Goal: Task Accomplishment & Management: Use online tool/utility

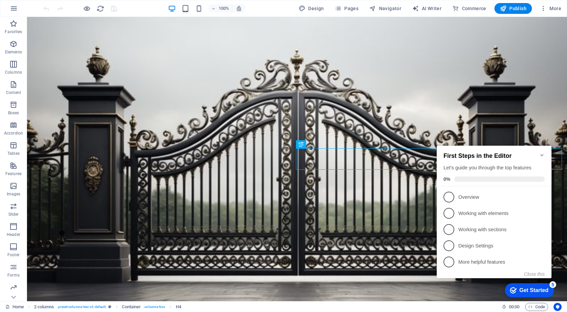
scroll to position [153, 0]
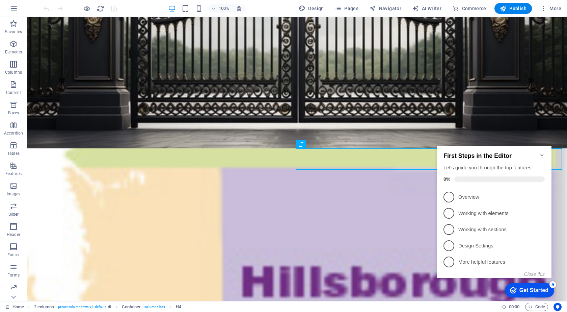
click at [545, 151] on div "First Steps in the Editor Let's guide you through the top features 0%" at bounding box center [494, 165] width 115 height 41
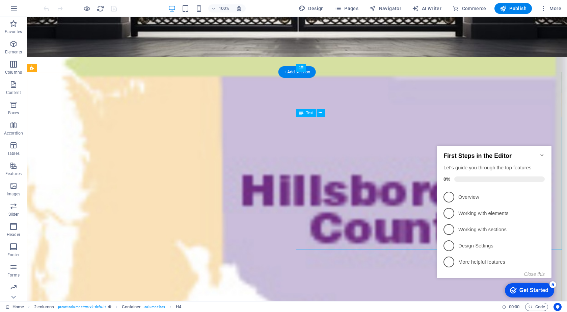
scroll to position [254, 0]
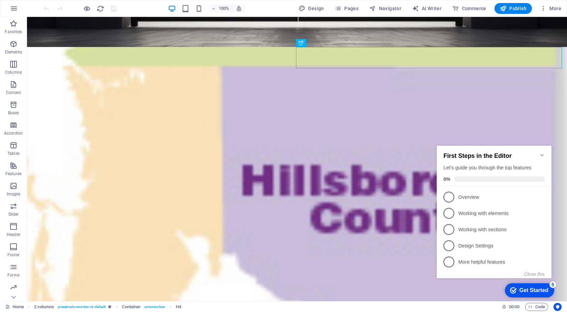
click at [544, 148] on div "First Steps in the Editor Let's guide you through the top features 0%" at bounding box center [494, 165] width 115 height 41
click at [544, 152] on icon "Minimize checklist" at bounding box center [541, 154] width 5 height 5
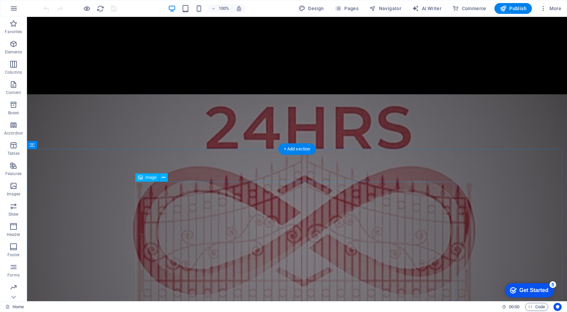
scroll to position [1671, 0]
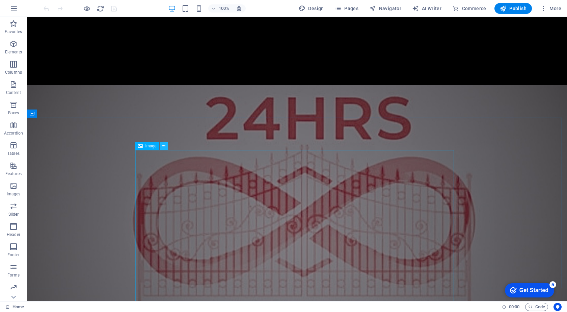
click at [163, 145] on icon at bounding box center [164, 145] width 4 height 7
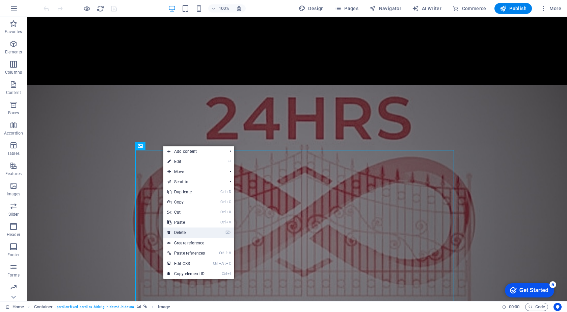
click at [188, 231] on link "⌦ Delete" at bounding box center [186, 232] width 46 height 10
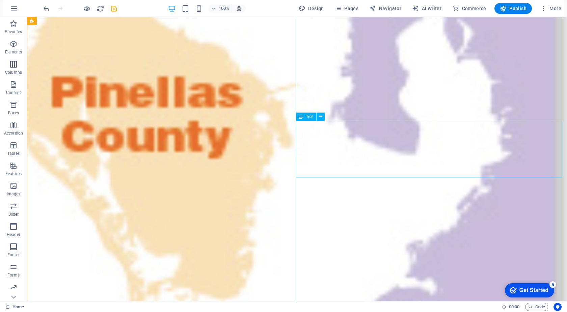
scroll to position [591, 0]
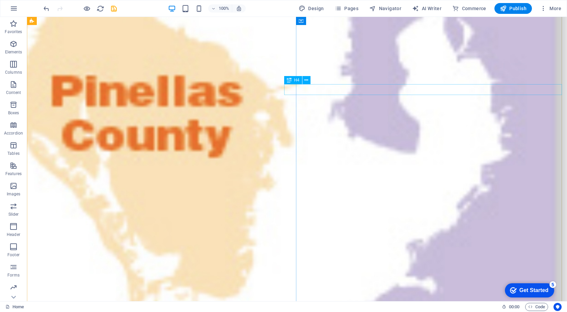
click at [307, 82] on icon at bounding box center [306, 80] width 4 height 7
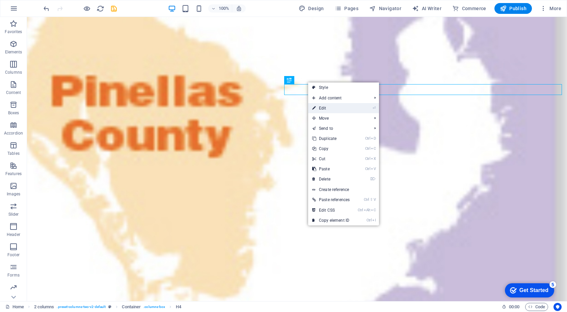
click at [326, 108] on link "⏎ Edit" at bounding box center [331, 108] width 46 height 10
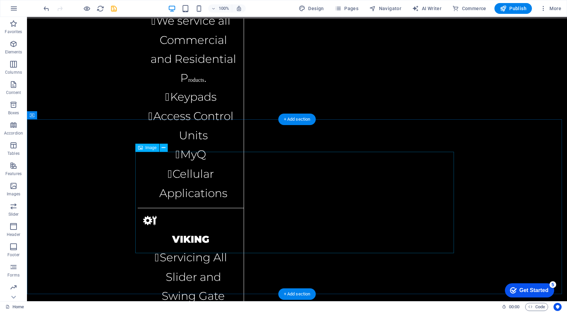
scroll to position [2032, 0]
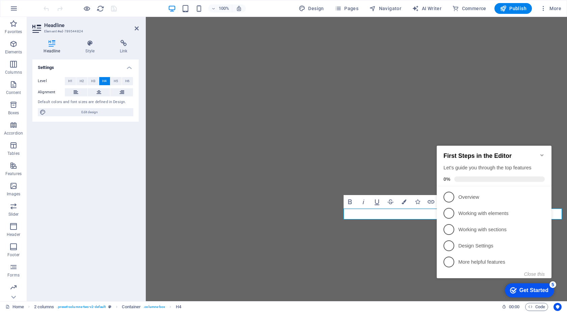
click at [542, 152] on icon "Minimize checklist" at bounding box center [541, 154] width 5 height 5
click at [542, 152] on div "checkmark Get Started 5 First Steps in the Editor Let's guide you through the t…" at bounding box center [495, 218] width 123 height 164
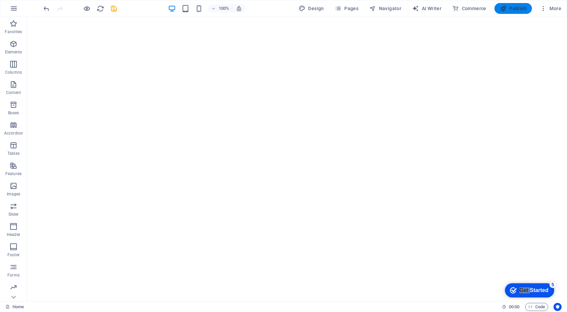
click at [520, 9] on span "Publish" at bounding box center [513, 8] width 27 height 7
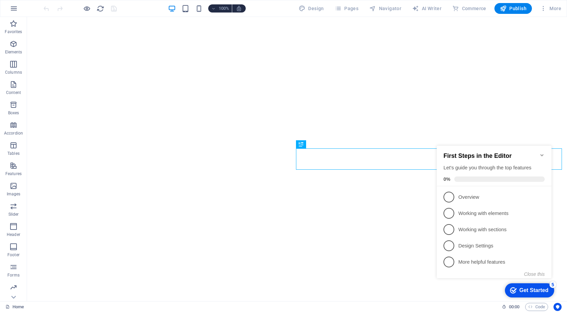
click at [542, 152] on icon "Minimize checklist" at bounding box center [541, 154] width 5 height 5
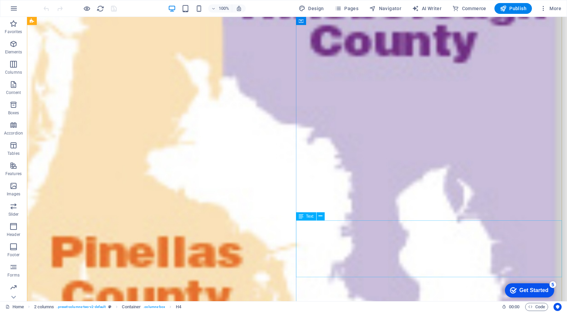
scroll to position [490, 0]
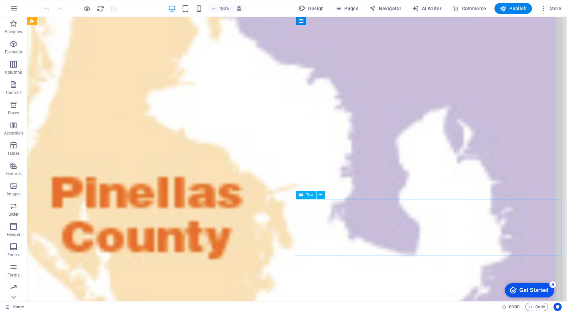
click at [299, 191] on icon at bounding box center [301, 195] width 5 height 8
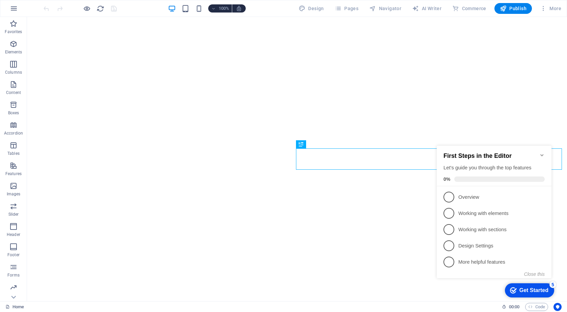
click at [541, 152] on icon "Minimize checklist" at bounding box center [541, 154] width 5 height 5
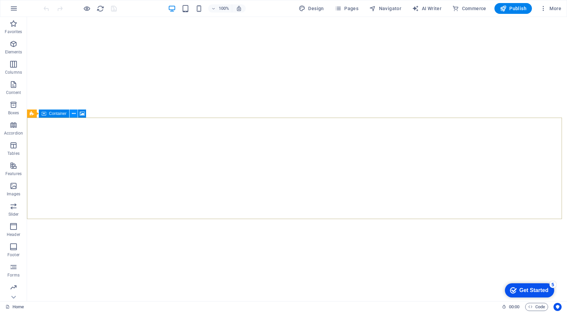
click at [73, 113] on icon at bounding box center [74, 113] width 4 height 7
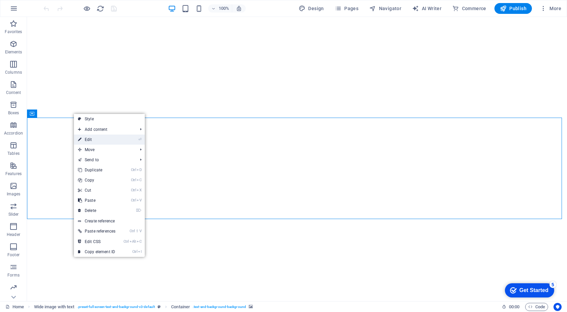
click at [100, 138] on link "⏎ Edit" at bounding box center [97, 139] width 46 height 10
select select "px"
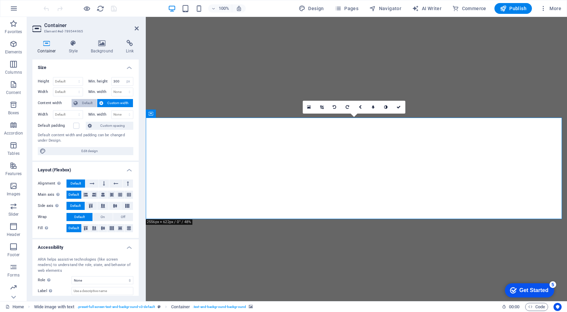
click at [87, 102] on span "Default" at bounding box center [87, 103] width 15 height 8
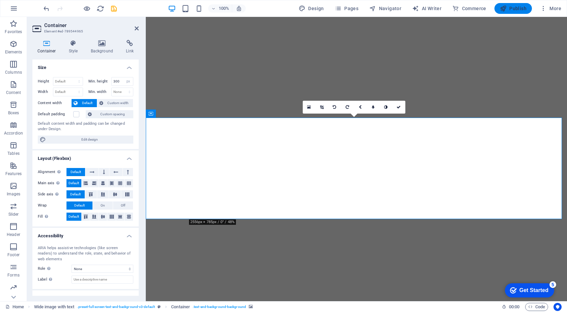
click at [511, 8] on span "Publish" at bounding box center [513, 8] width 27 height 7
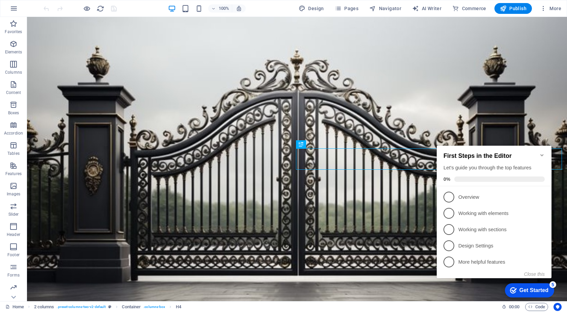
scroll to position [153, 0]
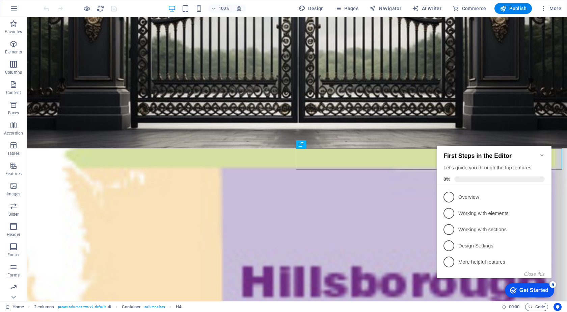
click at [541, 152] on icon "Minimize checklist" at bounding box center [541, 154] width 5 height 5
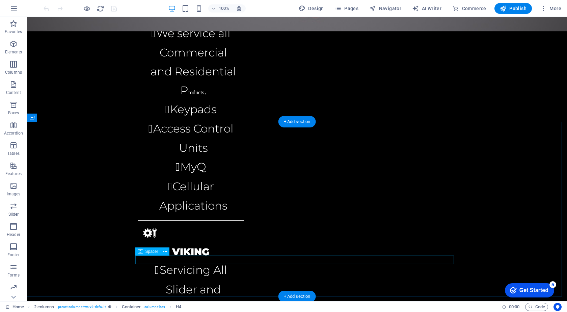
scroll to position [2032, 0]
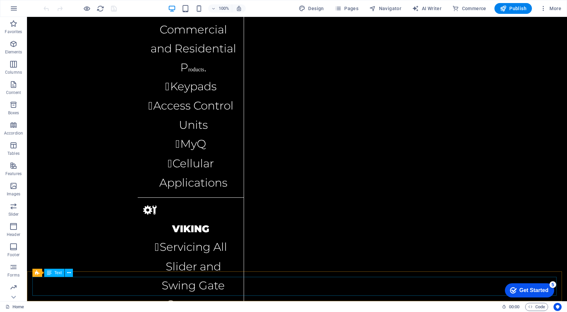
click at [54, 273] on div "Text" at bounding box center [54, 272] width 20 height 8
click at [69, 272] on icon at bounding box center [69, 272] width 4 height 7
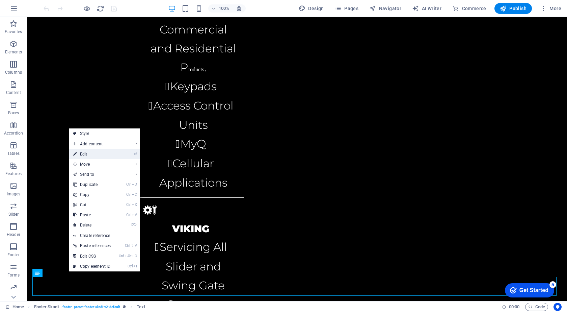
click at [99, 153] on link "⏎ Edit" at bounding box center [92, 154] width 46 height 10
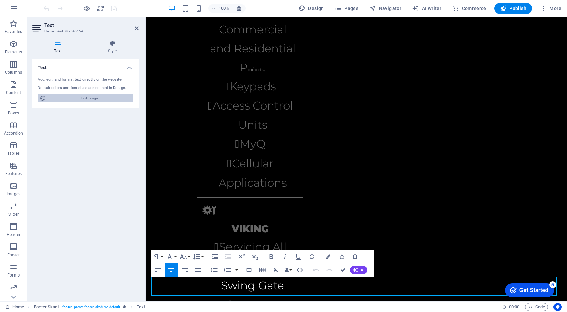
click at [86, 97] on span "Edit design" at bounding box center [89, 98] width 83 height 8
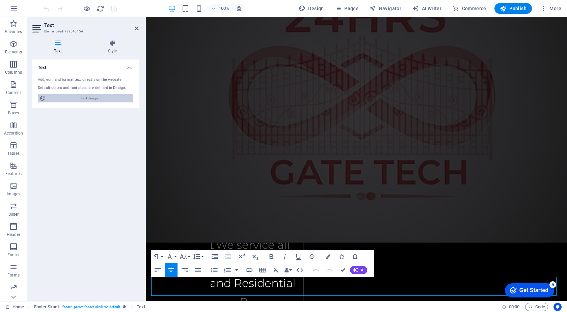
select select "rem"
select select "300"
select select "px"
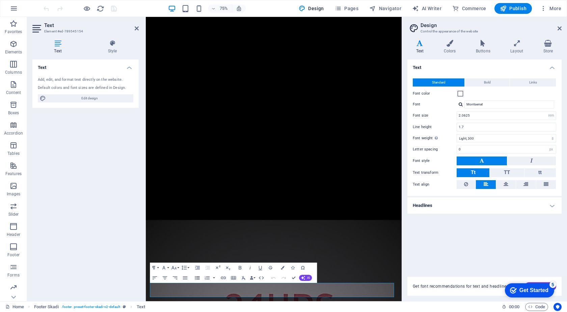
scroll to position [2379, 0]
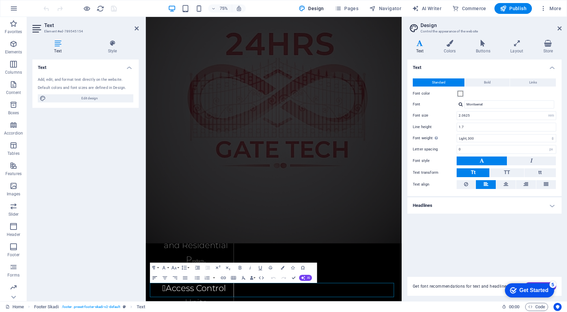
click at [155, 277] on icon "button" at bounding box center [155, 277] width 6 height 6
click at [165, 277] on icon "button" at bounding box center [165, 277] width 6 height 6
click at [470, 116] on input "2.0625" at bounding box center [506, 115] width 99 height 8
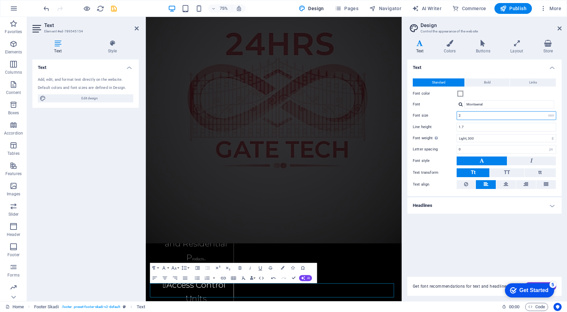
scroll to position [2348, 0]
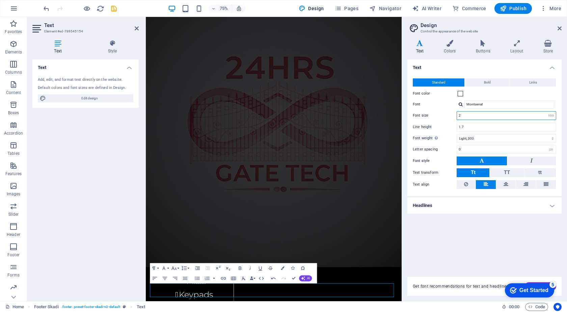
type input "1.9375"
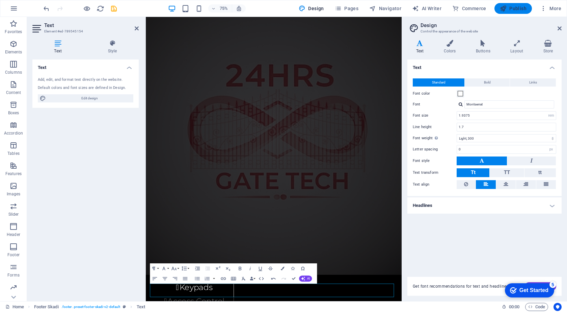
click at [516, 8] on span "Publish" at bounding box center [513, 8] width 27 height 7
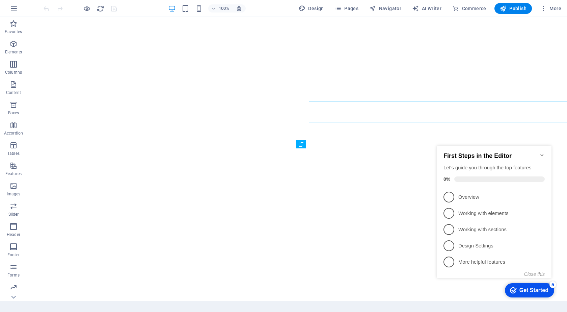
click at [542, 154] on icon "Minimize checklist" at bounding box center [541, 155] width 3 height 2
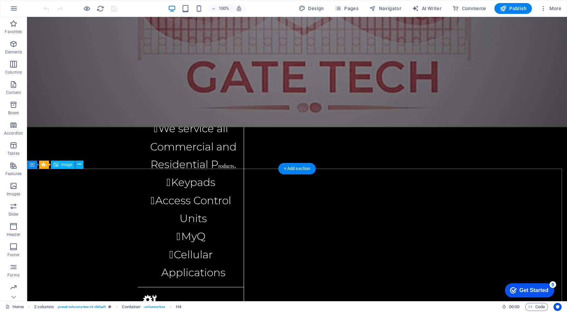
scroll to position [1990, 0]
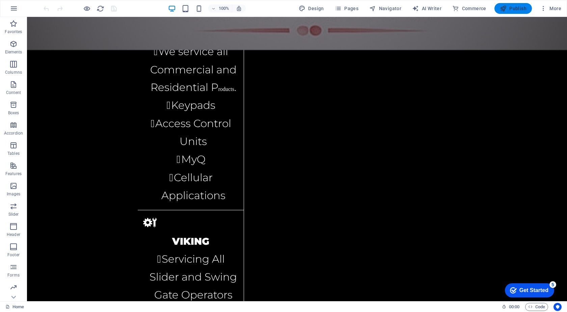
click at [514, 7] on span "Publish" at bounding box center [513, 8] width 27 height 7
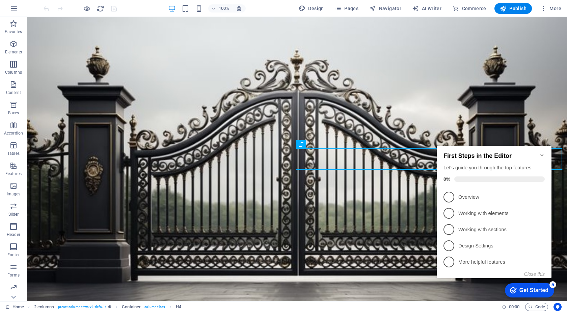
scroll to position [153, 0]
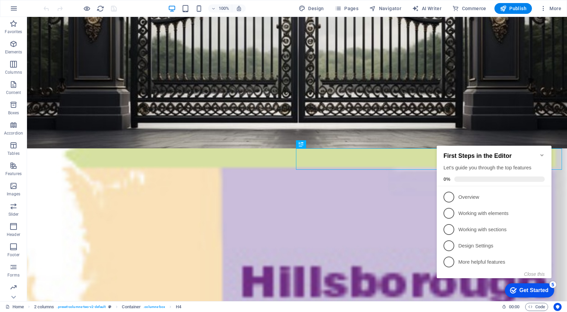
click at [541, 152] on icon "Minimize checklist" at bounding box center [541, 154] width 5 height 5
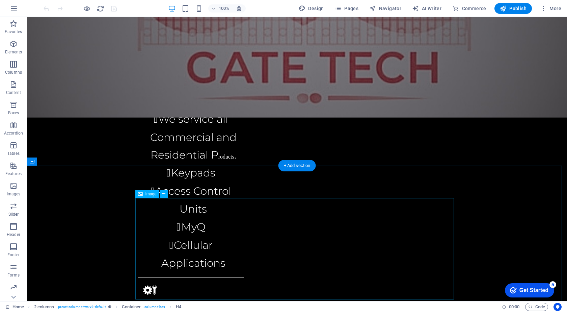
scroll to position [1990, 0]
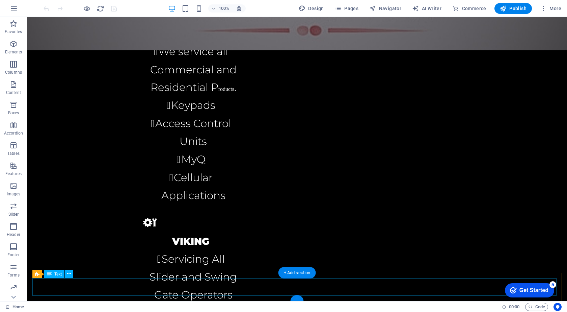
click at [60, 274] on span "Text" at bounding box center [57, 274] width 7 height 4
click at [68, 272] on icon at bounding box center [69, 273] width 4 height 7
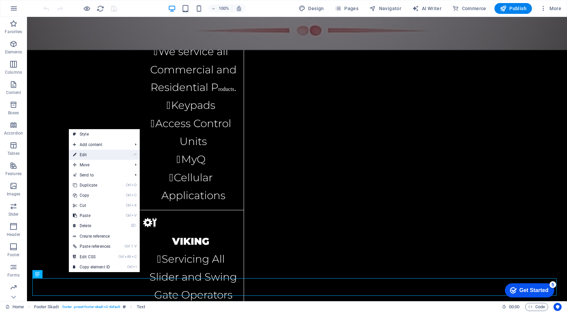
click at [89, 156] on link "⏎ Edit" at bounding box center [92, 155] width 46 height 10
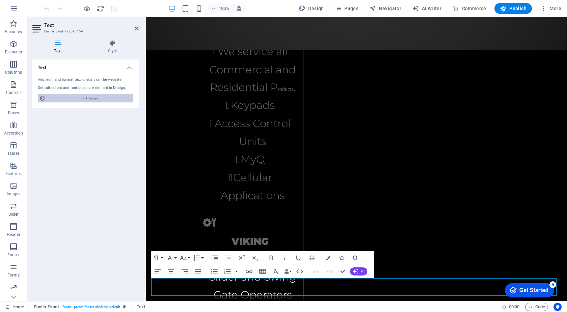
click at [99, 96] on span "Edit design" at bounding box center [89, 98] width 83 height 8
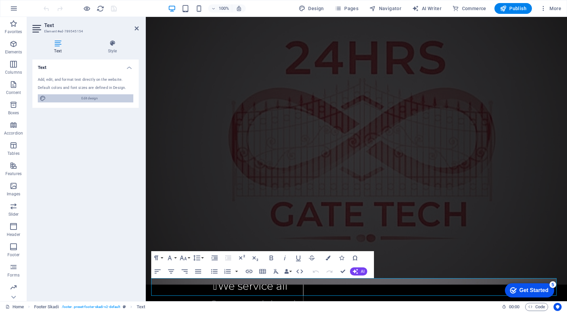
select select "rem"
select select "300"
select select "px"
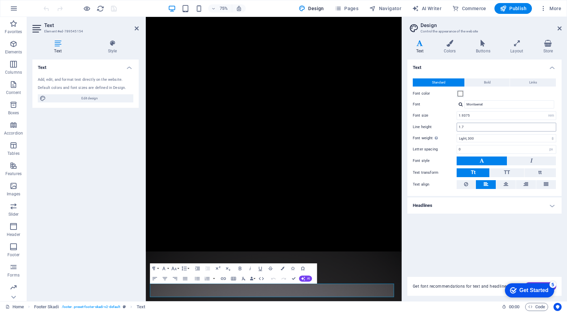
scroll to position [2338, 0]
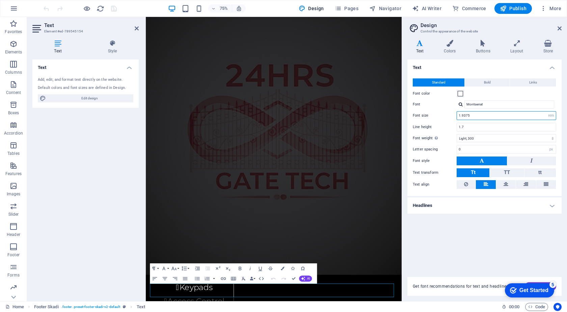
click at [481, 116] on input "1.9375" at bounding box center [506, 115] width 99 height 8
type input "1.6875"
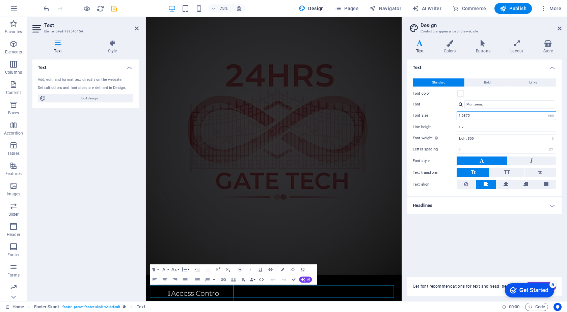
scroll to position [2265, 0]
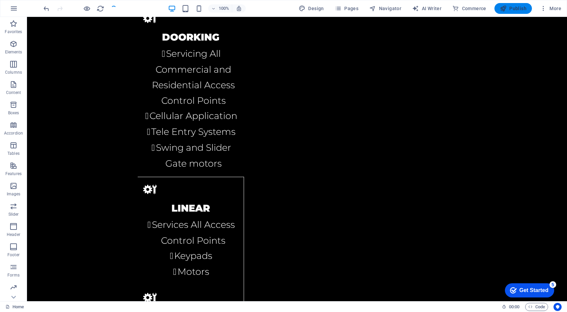
scroll to position [1918, 0]
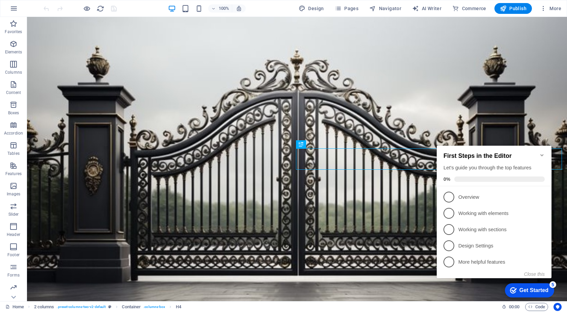
scroll to position [153, 0]
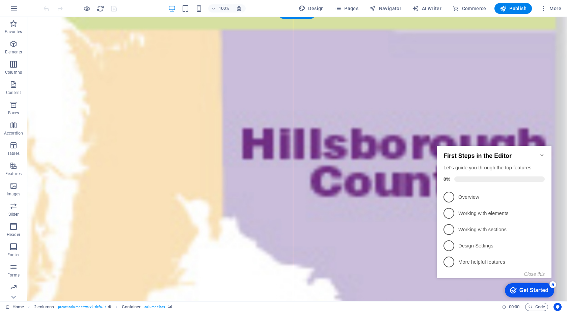
scroll to position [288, 0]
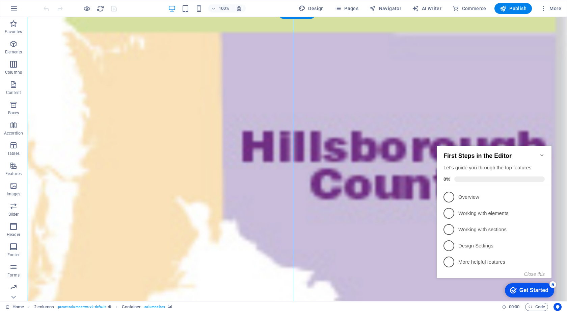
click at [542, 152] on icon "Minimize checklist" at bounding box center [541, 154] width 5 height 5
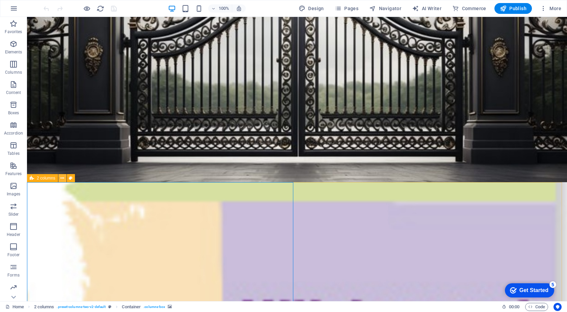
click at [62, 177] on icon at bounding box center [62, 177] width 4 height 7
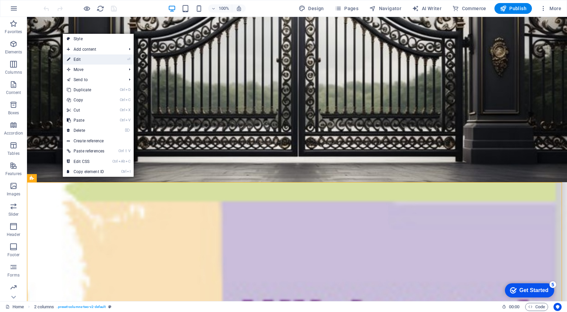
click at [85, 59] on link "⏎ Edit" at bounding box center [86, 59] width 46 height 10
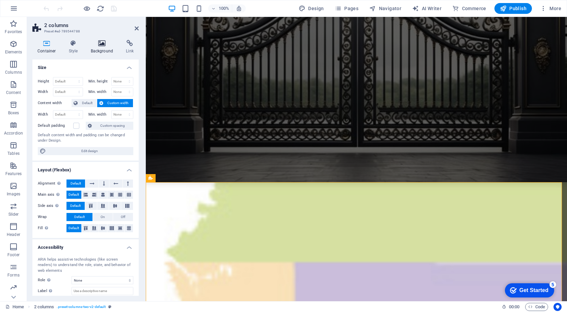
click at [99, 46] on icon at bounding box center [102, 43] width 33 height 7
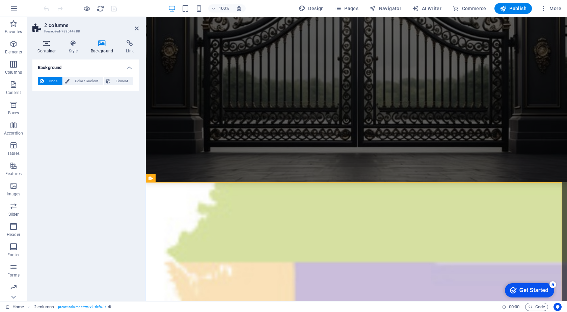
click at [47, 45] on icon at bounding box center [46, 43] width 29 height 7
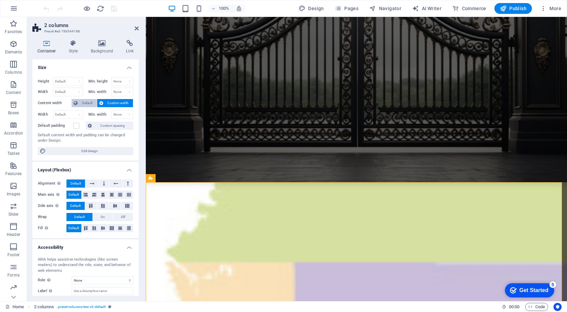
click at [89, 102] on span "Default" at bounding box center [87, 103] width 15 height 8
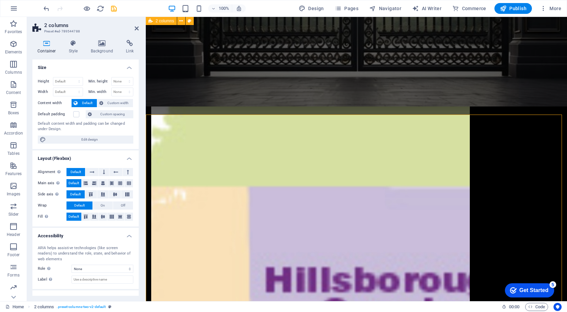
scroll to position [186, 0]
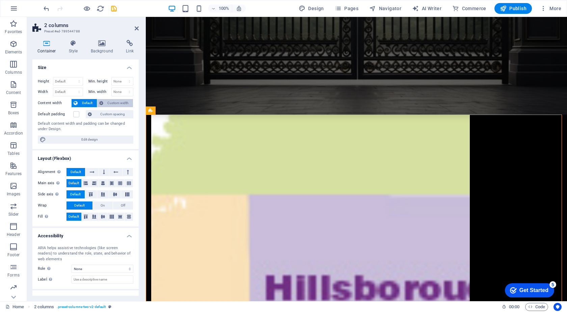
click at [112, 99] on span "Custom width" at bounding box center [118, 103] width 26 height 8
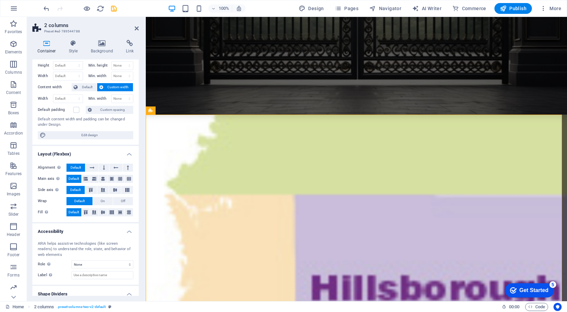
scroll to position [0, 0]
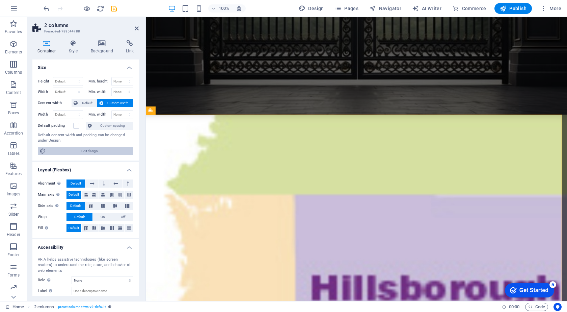
click at [94, 150] on span "Edit design" at bounding box center [89, 151] width 83 height 8
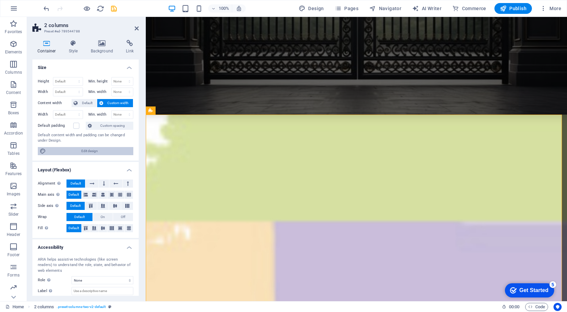
select select "rem"
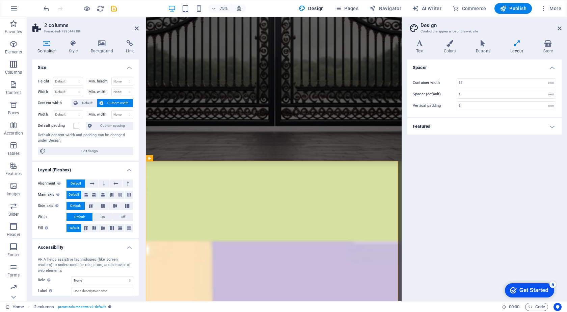
click at [549, 126] on h4 "Features" at bounding box center [484, 126] width 154 height 16
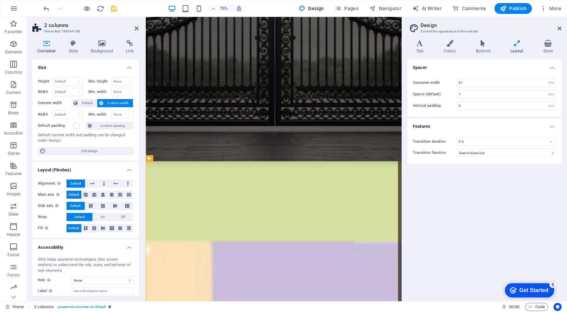
click at [549, 126] on h4 "Features" at bounding box center [484, 124] width 154 height 12
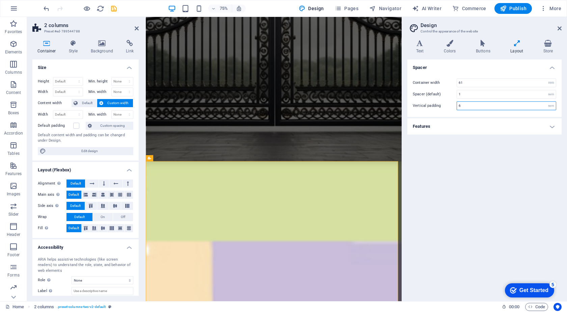
click at [474, 107] on input "6" at bounding box center [506, 106] width 99 height 8
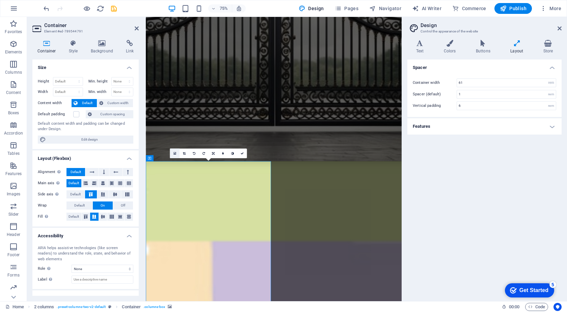
click at [174, 154] on icon at bounding box center [174, 153] width 3 height 4
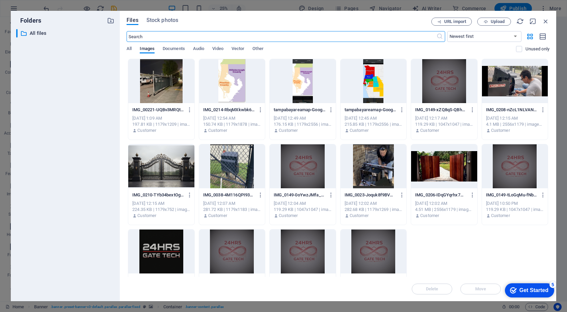
click at [231, 85] on div at bounding box center [232, 81] width 66 height 44
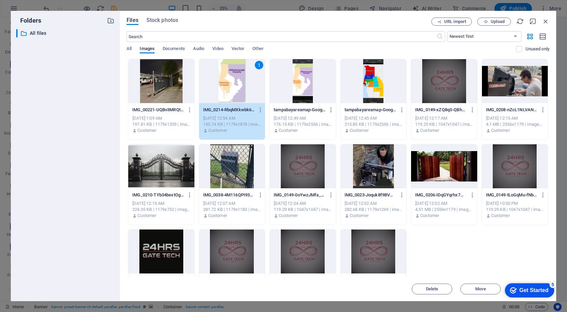
click at [224, 93] on div "1" at bounding box center [232, 81] width 66 height 44
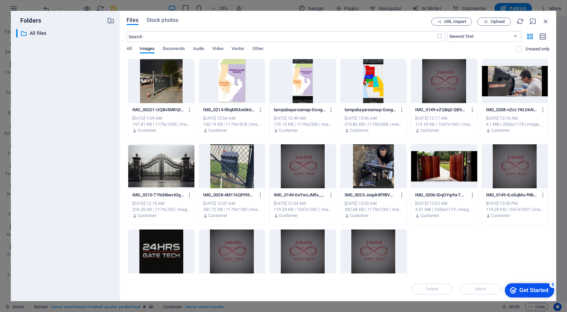
click at [224, 93] on div at bounding box center [232, 81] width 66 height 44
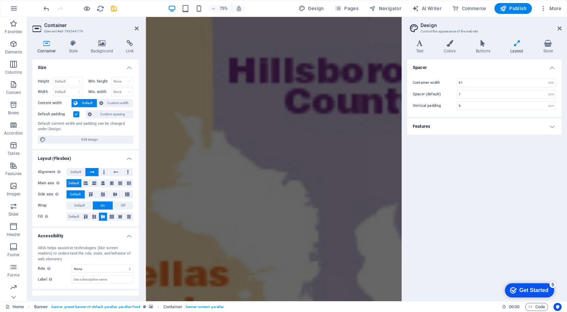
scroll to position [490, 0]
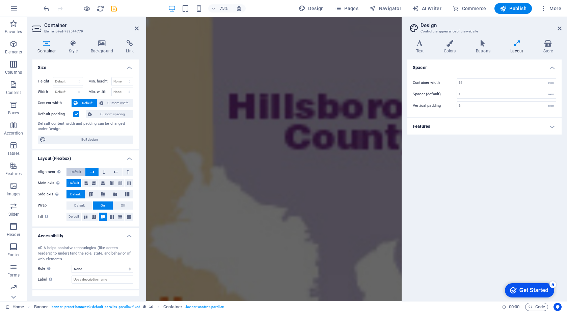
click at [79, 170] on span "Default" at bounding box center [76, 172] width 10 height 8
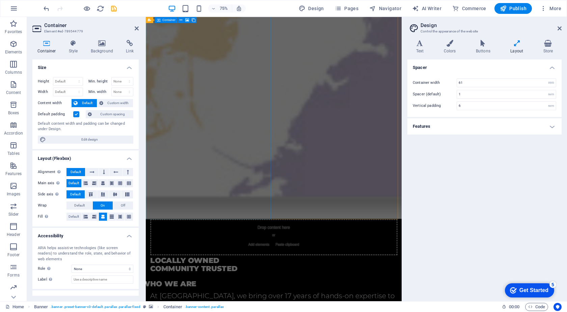
scroll to position [1080, 0]
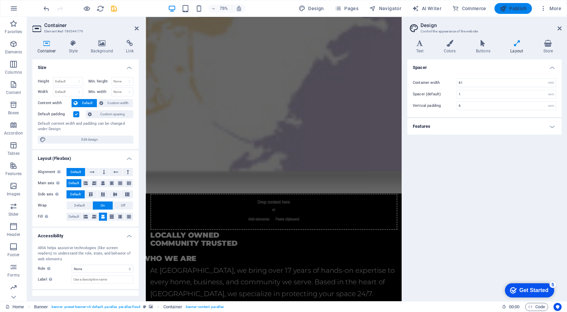
click at [521, 6] on span "Publish" at bounding box center [513, 8] width 27 height 7
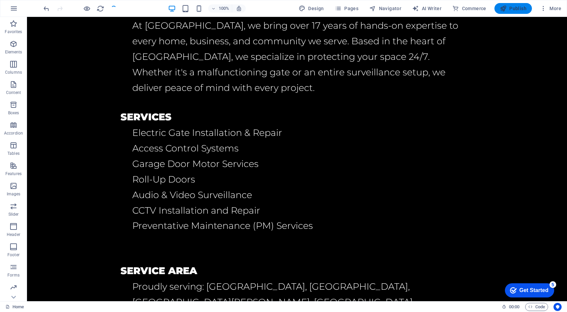
scroll to position [0, 0]
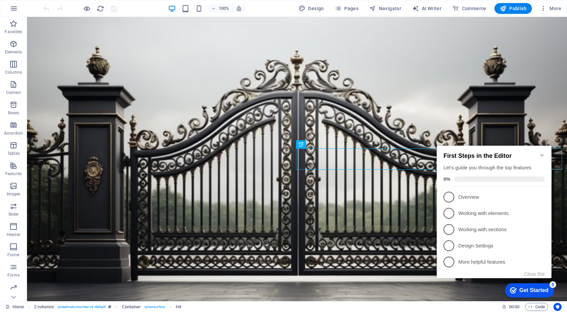
scroll to position [153, 0]
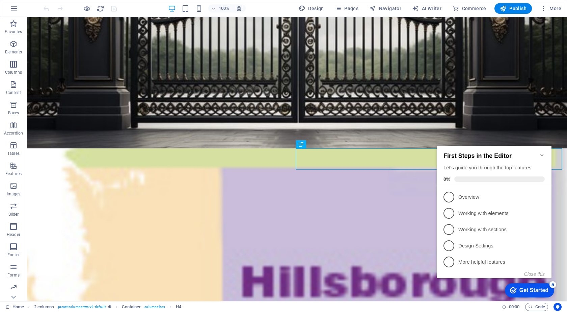
click at [542, 154] on icon "Minimize checklist" at bounding box center [541, 155] width 3 height 2
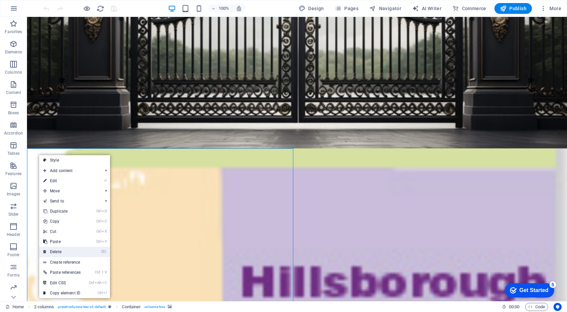
click at [68, 250] on link "⌦ Delete" at bounding box center [62, 251] width 46 height 10
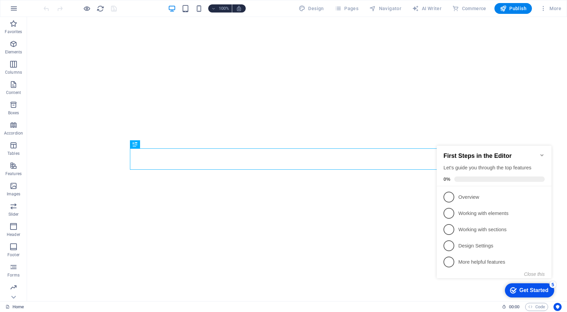
click at [542, 152] on icon "Minimize checklist" at bounding box center [541, 154] width 5 height 5
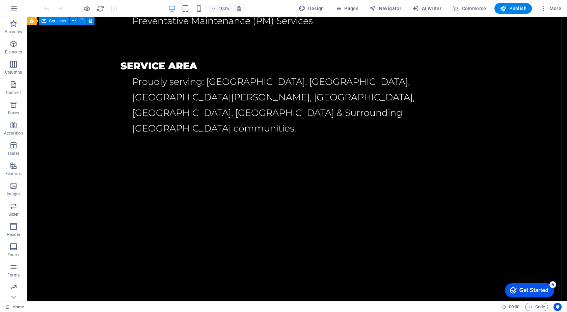
scroll to position [524, 0]
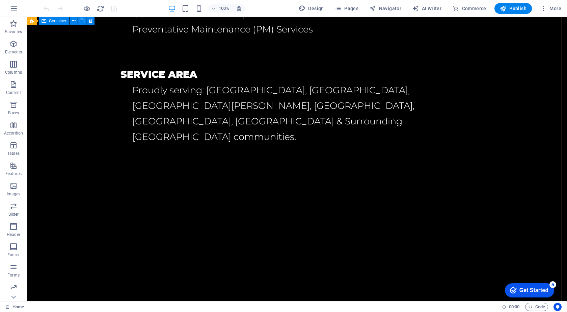
click at [106, 174] on div "locally owned Community trusted who we are At [GEOGRAPHIC_DATA], we bring over …" at bounding box center [297, 128] width 540 height 703
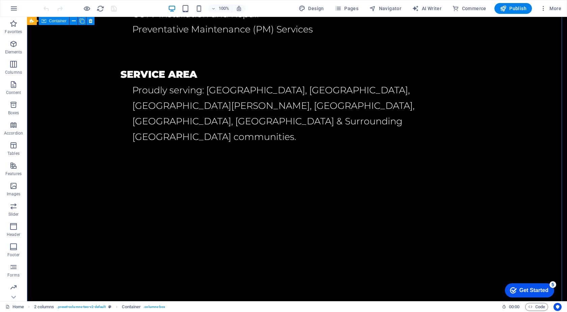
click at [190, 192] on div "locally owned Community trusted who we are At [GEOGRAPHIC_DATA], we bring over …" at bounding box center [297, 128] width 540 height 703
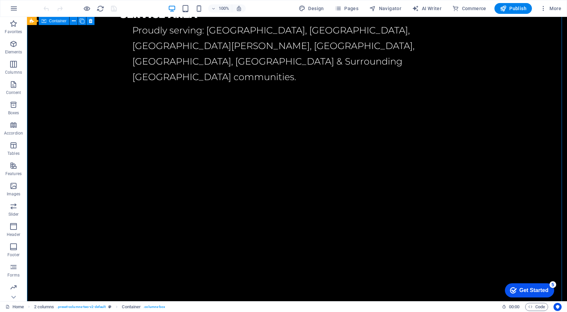
scroll to position [625, 0]
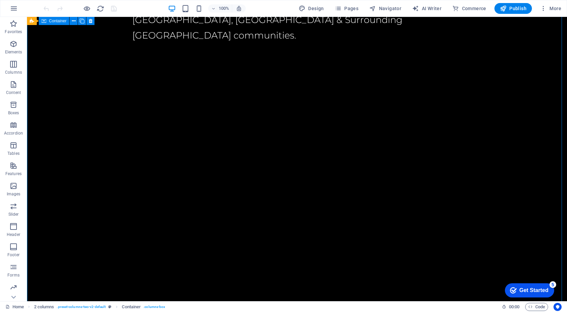
click at [311, 203] on div "locally owned Community trusted who we are At [GEOGRAPHIC_DATA], we bring over …" at bounding box center [297, 27] width 540 height 703
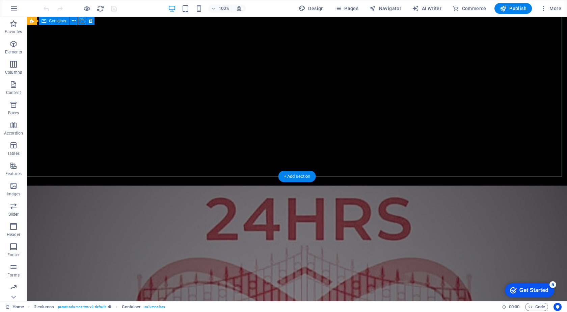
scroll to position [794, 0]
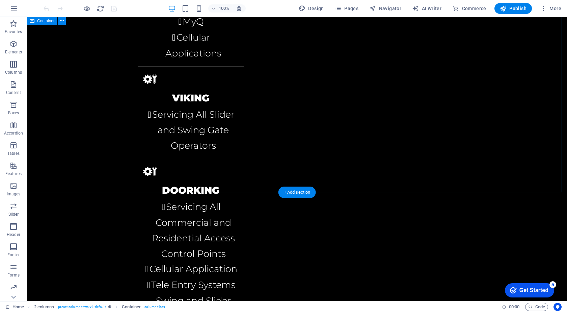
scroll to position [1469, 0]
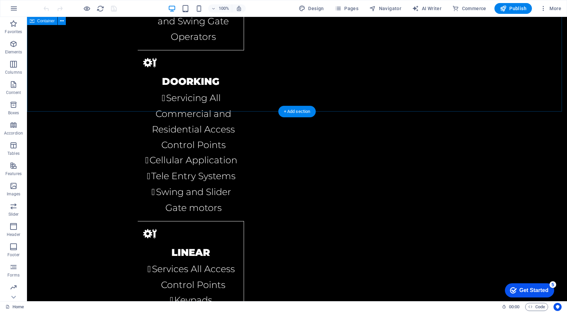
click at [79, 110] on div "brands we service Liftmaster We service all Commercial and Residential P roduct…" at bounding box center [297, 149] width 540 height 888
drag, startPoint x: 35, startPoint y: 106, endPoint x: 36, endPoint y: 111, distance: 4.5
click at [35, 107] on div "brands we service Liftmaster We service all Commercial and Residential P roduct…" at bounding box center [297, 149] width 540 height 888
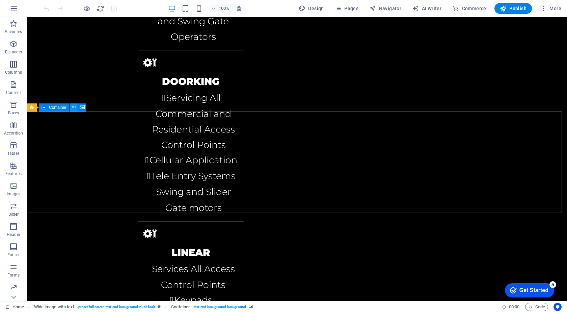
click at [74, 107] on icon at bounding box center [74, 107] width 4 height 7
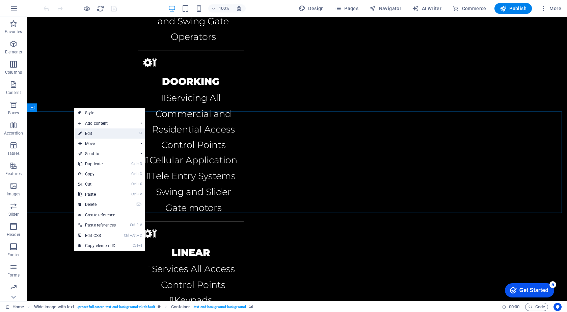
click at [89, 133] on link "⏎ Edit" at bounding box center [97, 133] width 46 height 10
click at [89, 133] on div "Drag here to replace the existing content. Press “Ctrl” if you want to create a…" at bounding box center [297, 159] width 540 height 284
select select "px"
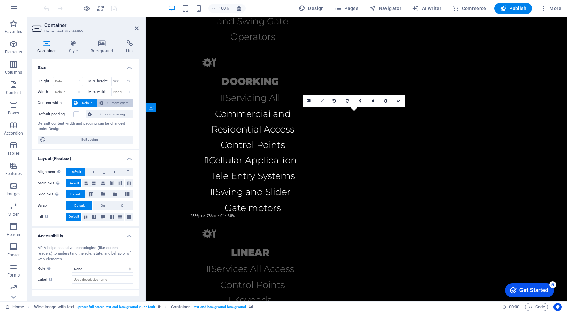
click at [122, 104] on span "Custom width" at bounding box center [118, 103] width 26 height 8
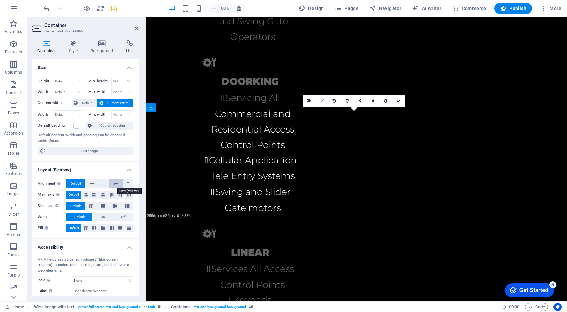
click at [114, 184] on icon at bounding box center [115, 183] width 5 height 8
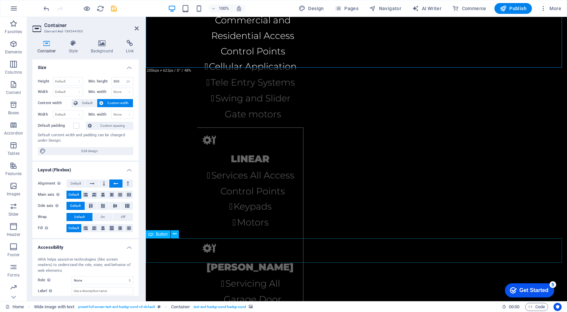
scroll to position [1638, 0]
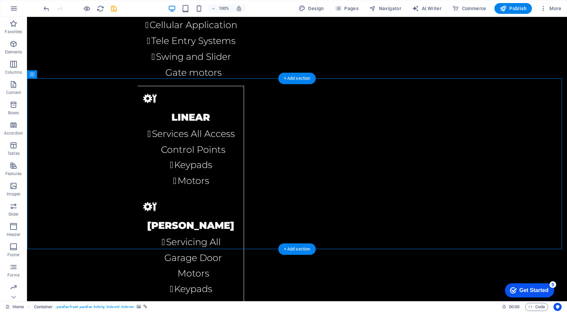
scroll to position [1469, 0]
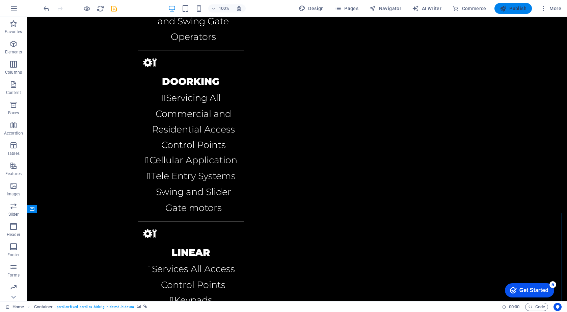
click at [0, 0] on span "Publish" at bounding box center [0, 0] width 0 height 0
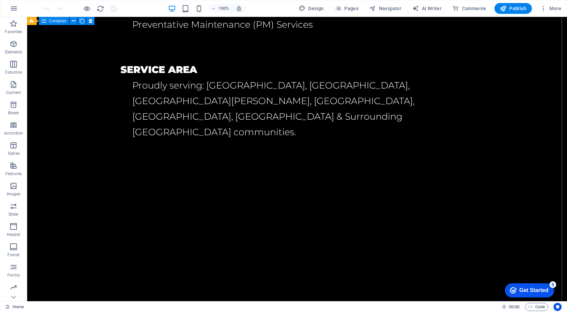
scroll to position [490, 0]
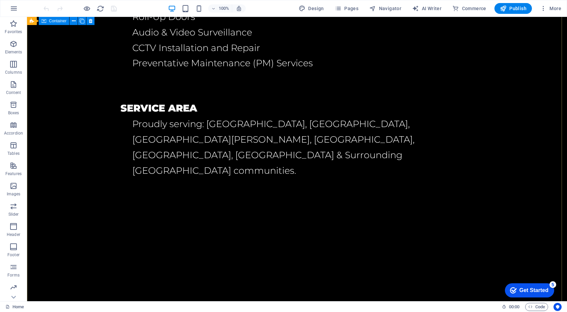
click at [136, 201] on div "locally owned Community trusted who we are At 24HRS Gate Tech, we bring over 17…" at bounding box center [297, 162] width 540 height 703
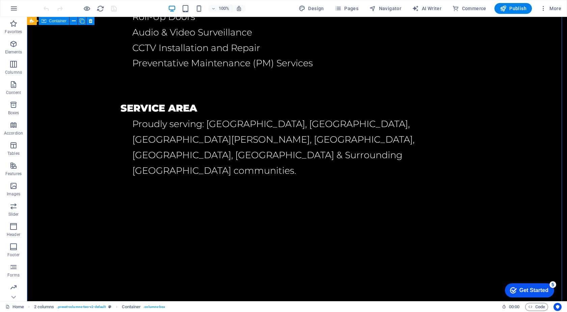
click at [136, 201] on div "locally owned Community trusted who we are At 24HRS Gate Tech, we bring over 17…" at bounding box center [297, 162] width 540 height 703
select select "vh"
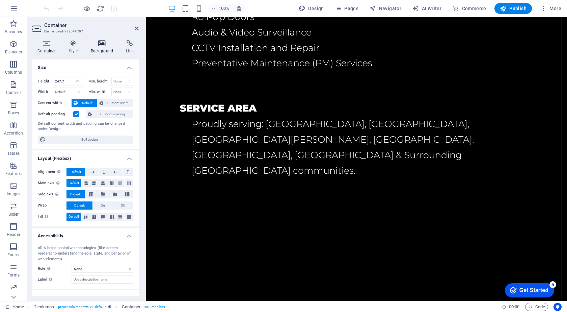
click at [102, 42] on icon at bounding box center [102, 43] width 33 height 7
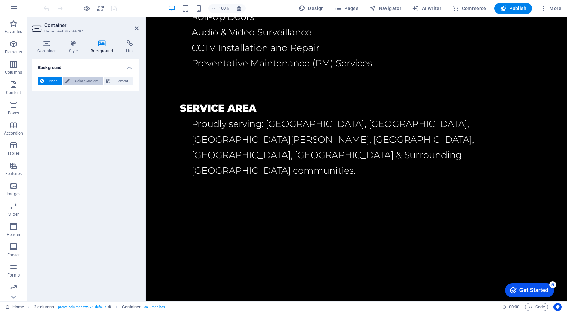
click at [92, 82] on span "Color / Gradient" at bounding box center [87, 81] width 30 height 8
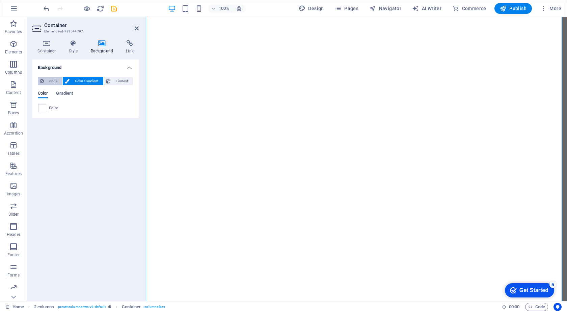
click at [54, 81] on span "None" at bounding box center [53, 81] width 15 height 8
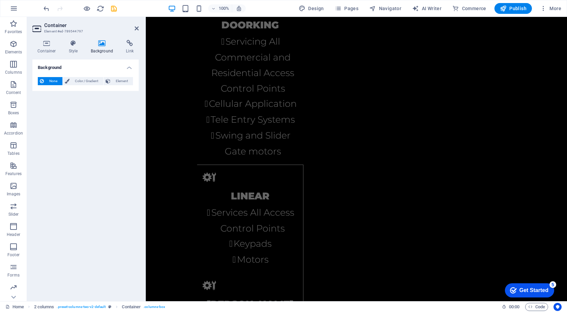
scroll to position [1469, 0]
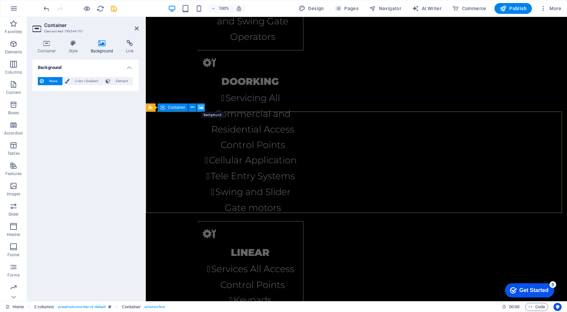
click at [201, 106] on icon at bounding box center [200, 107] width 5 height 7
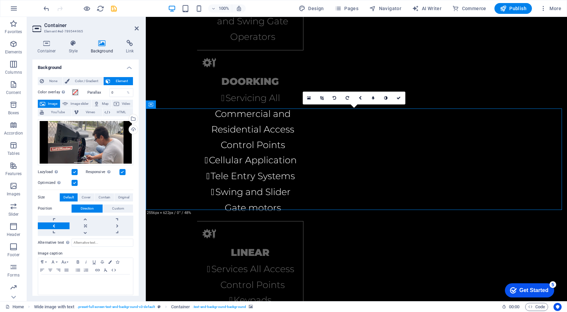
scroll to position [1472, 0]
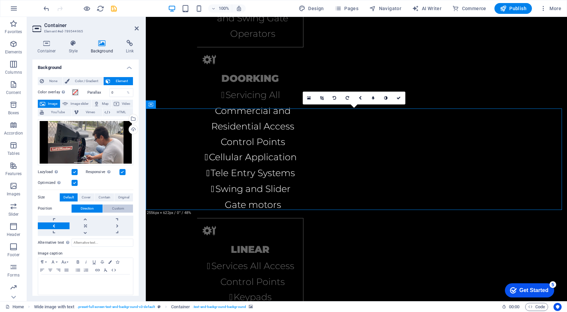
click at [115, 207] on span "Custom" at bounding box center [118, 208] width 12 height 8
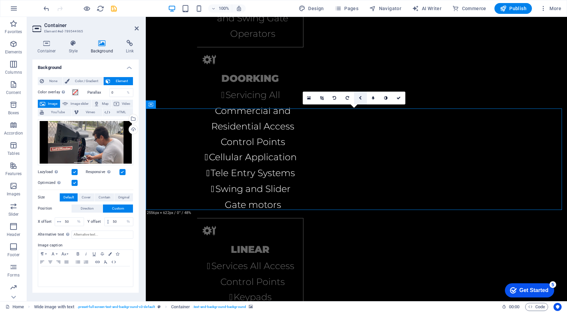
click at [362, 99] on link at bounding box center [360, 97] width 13 height 13
click at [349, 97] on icon at bounding box center [347, 98] width 3 height 4
click at [362, 99] on link at bounding box center [360, 97] width 13 height 13
click at [0, 0] on link at bounding box center [0, 0] width 0 height 0
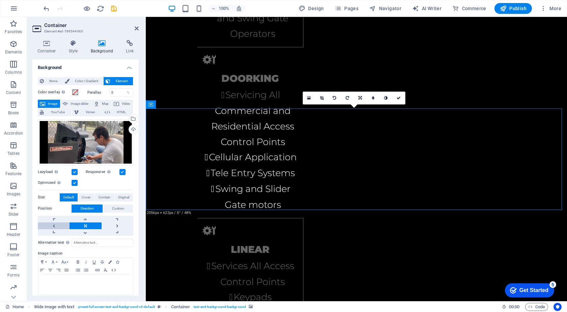
click at [57, 223] on link at bounding box center [54, 225] width 32 height 7
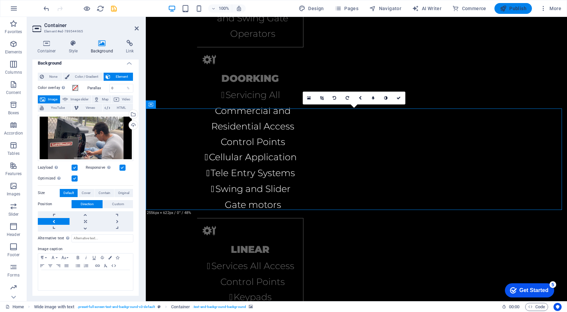
click at [0, 0] on span "Publish" at bounding box center [0, 0] width 0 height 0
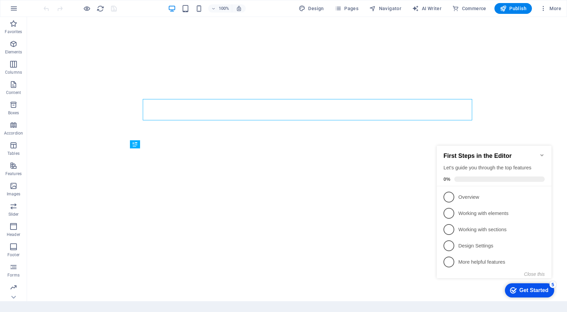
click at [540, 152] on icon "Minimize checklist" at bounding box center [541, 154] width 5 height 5
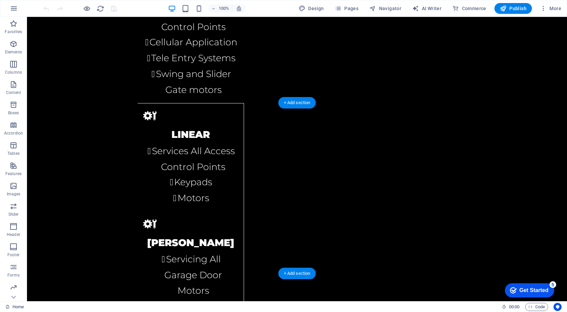
scroll to position [1570, 0]
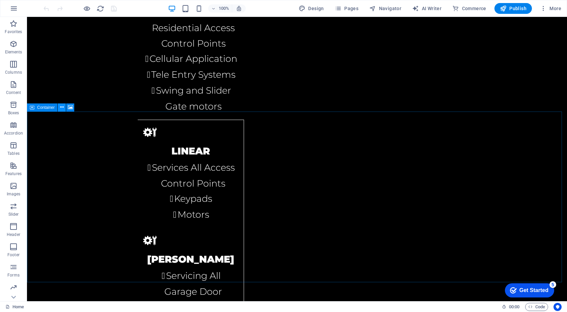
click at [62, 108] on icon at bounding box center [62, 107] width 4 height 7
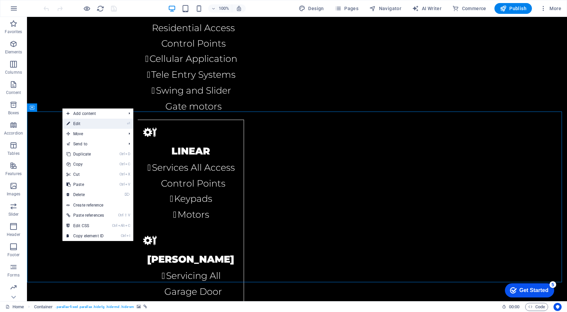
click at [78, 122] on link "⏎ Edit" at bounding box center [85, 123] width 46 height 10
select select "vh"
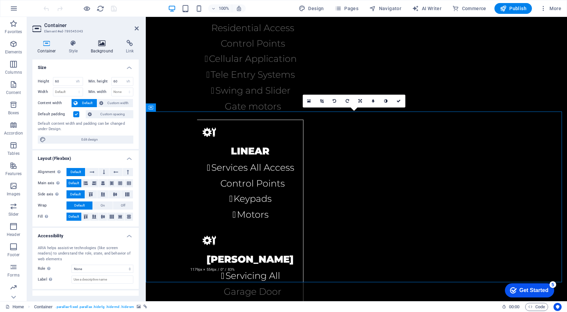
click at [98, 44] on icon at bounding box center [102, 43] width 33 height 7
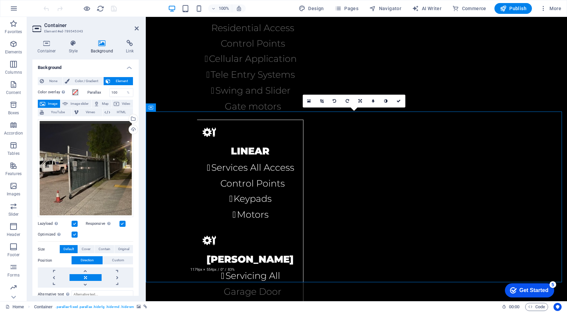
click at [53, 102] on span "Image" at bounding box center [52, 104] width 11 height 8
click at [75, 103] on span "Image slider" at bounding box center [79, 104] width 19 height 8
select select "ms"
select select "s"
select select "progressive"
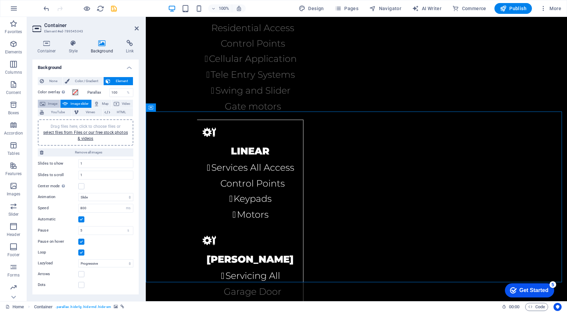
click at [54, 103] on span "Image" at bounding box center [52, 104] width 11 height 8
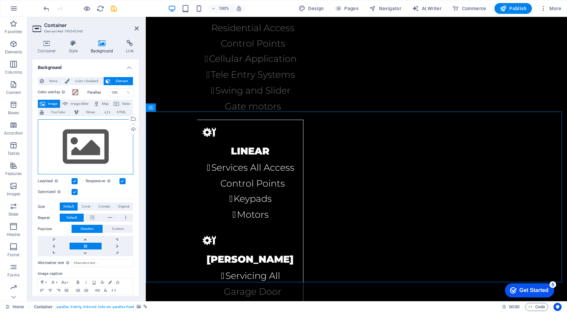
click at [84, 132] on div "Drag files here, click to choose files or select files from Files or our free s…" at bounding box center [86, 146] width 96 height 55
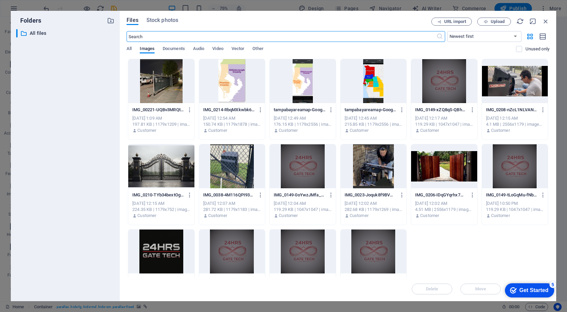
scroll to position [1967, 0]
click at [160, 92] on div at bounding box center [161, 81] width 66 height 44
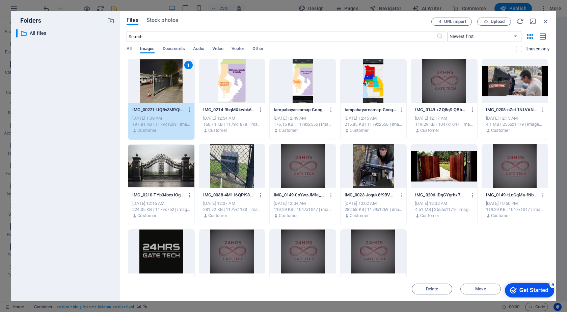
click at [164, 95] on div "1" at bounding box center [161, 81] width 66 height 44
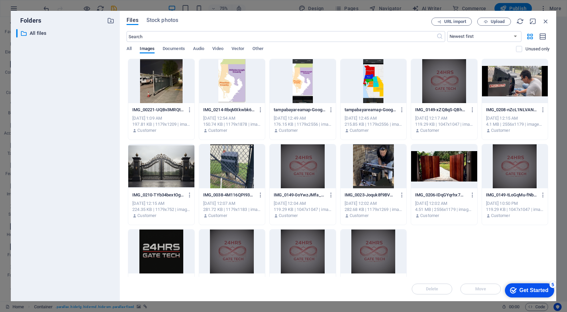
click at [164, 95] on div at bounding box center [161, 81] width 66 height 44
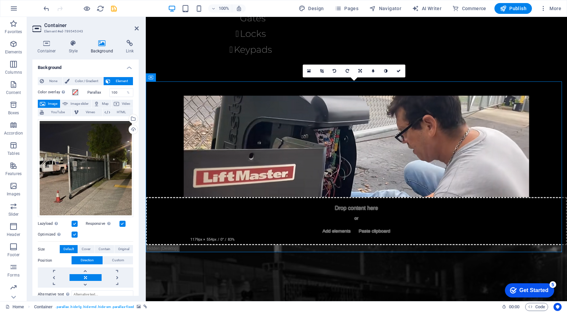
scroll to position [1600, 0]
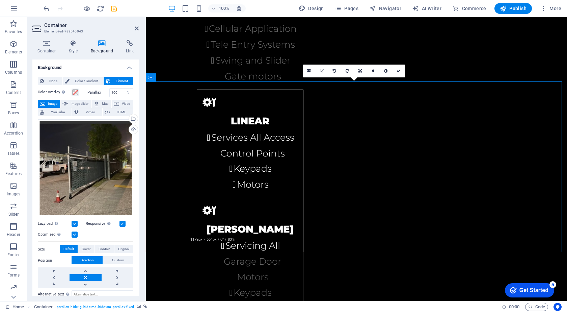
click at [95, 92] on label "Parallax" at bounding box center [98, 92] width 22 height 4
click at [76, 91] on span at bounding box center [75, 91] width 5 height 5
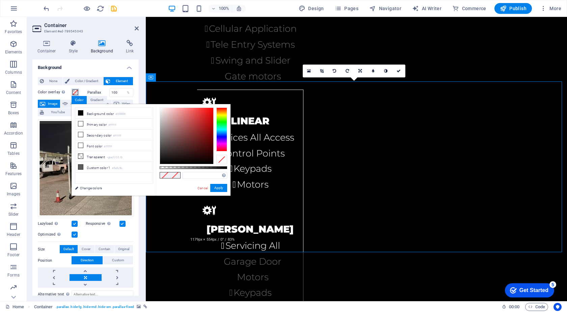
click at [76, 91] on span at bounding box center [75, 91] width 5 height 5
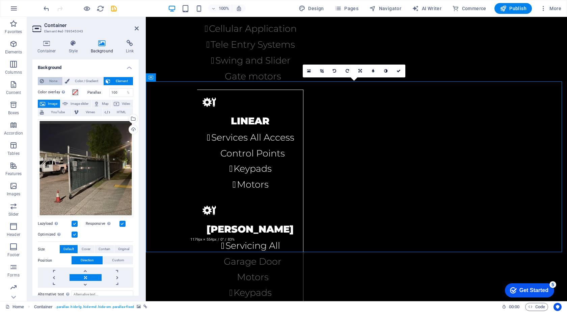
click at [56, 81] on span "None" at bounding box center [53, 81] width 15 height 8
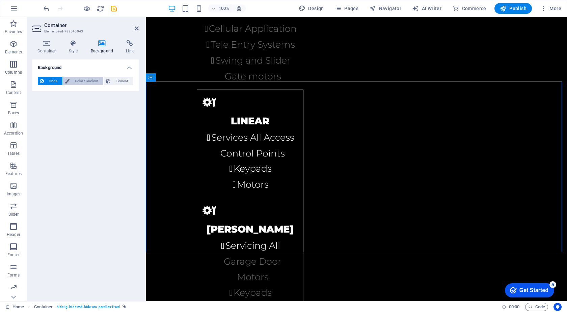
click at [84, 82] on span "Color / Gradient" at bounding box center [87, 81] width 30 height 8
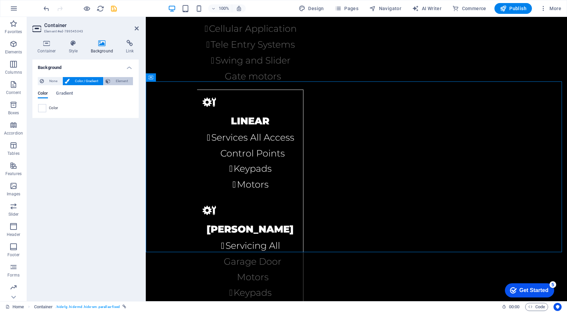
click at [117, 81] on span "Element" at bounding box center [121, 81] width 19 height 8
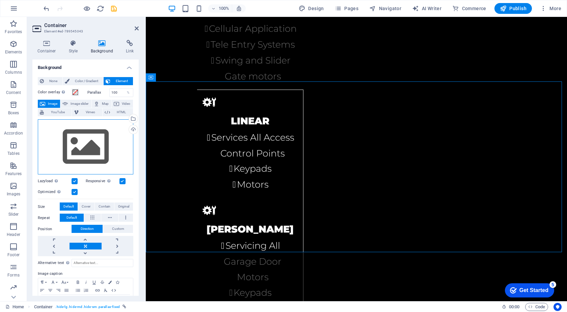
click at [55, 139] on div "Drag files here, click to choose files or select files from Files or our free s…" at bounding box center [86, 146] width 96 height 55
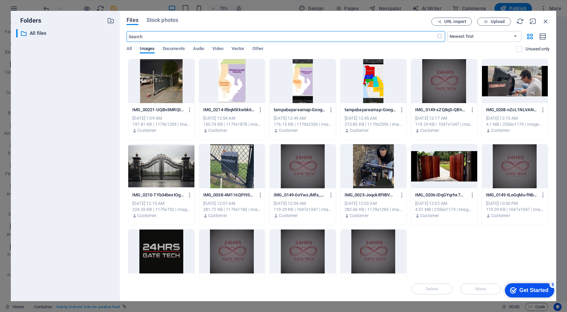
scroll to position [1967, 0]
click at [159, 91] on div at bounding box center [161, 81] width 66 height 44
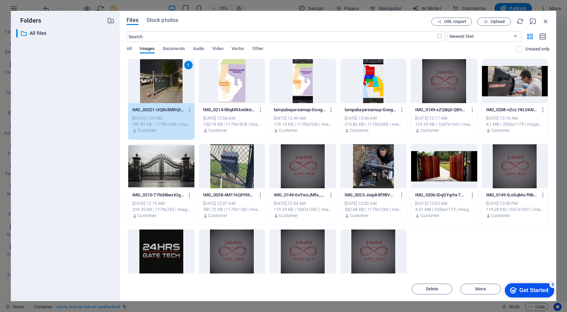
click at [169, 92] on div "1" at bounding box center [161, 81] width 66 height 44
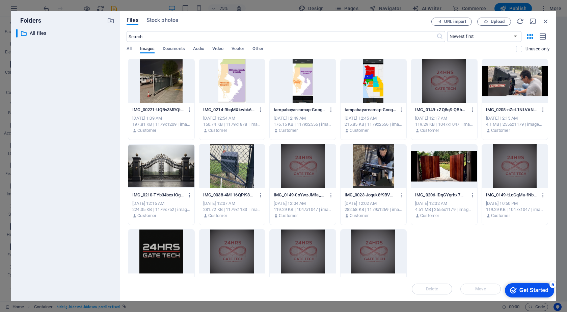
click at [169, 92] on div at bounding box center [161, 81] width 66 height 44
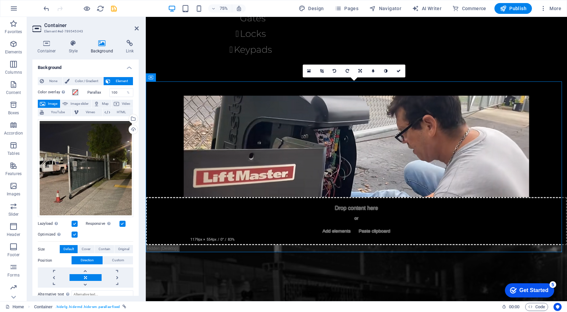
scroll to position [1600, 0]
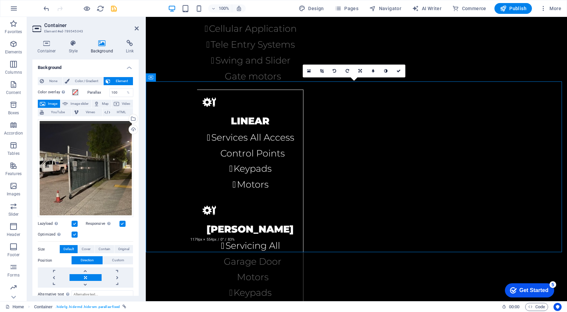
drag, startPoint x: 315, startPoint y: 109, endPoint x: 169, endPoint y: 92, distance: 146.7
click at [117, 258] on span "Custom" at bounding box center [118, 260] width 12 height 8
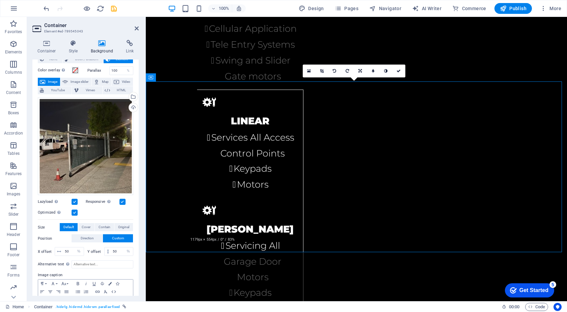
scroll to position [0, 0]
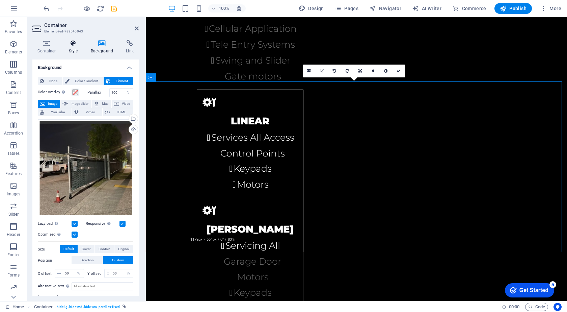
click at [74, 45] on icon at bounding box center [73, 43] width 19 height 7
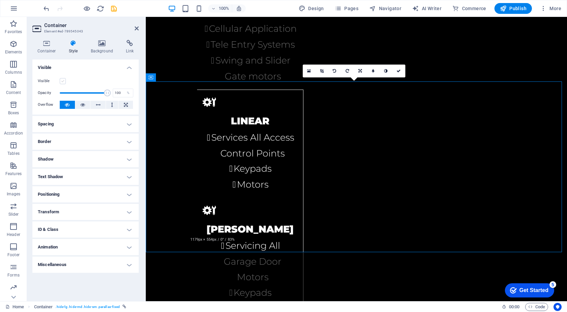
click at [62, 80] on label at bounding box center [63, 81] width 6 height 6
click at [0, 0] on input "Visible" at bounding box center [0, 0] width 0 height 0
click at [0, 0] on span "Publish" at bounding box center [0, 0] width 0 height 0
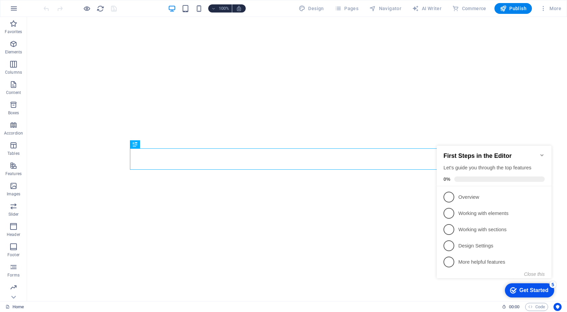
click at [540, 152] on icon "Minimize checklist" at bounding box center [541, 154] width 5 height 5
drag, startPoint x: 434, startPoint y: 136, endPoint x: 540, endPoint y: 153, distance: 107.7
click at [540, 151] on div "checkmark Get Started 5 First Steps in the Editor Let's guide you through the t…" at bounding box center [495, 218] width 123 height 164
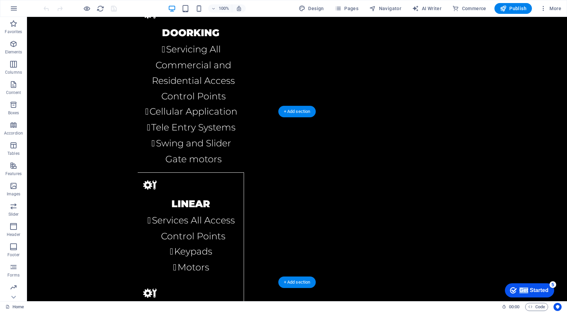
scroll to position [1570, 0]
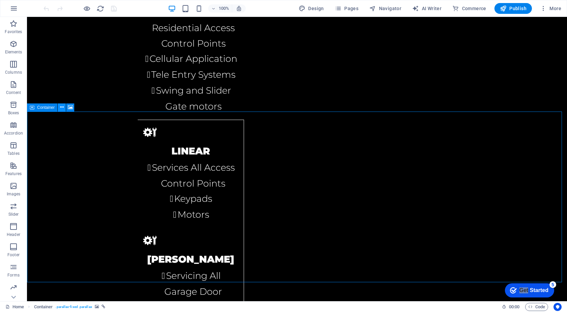
click at [61, 107] on icon at bounding box center [62, 107] width 4 height 7
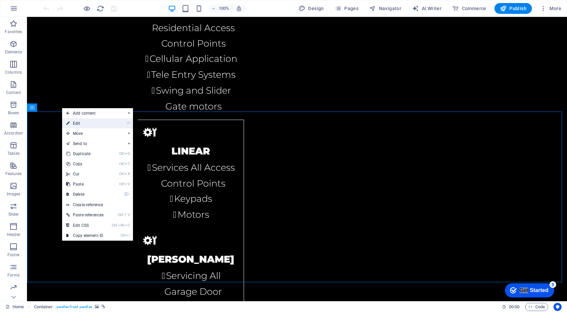
click at [87, 123] on link "⏎ Edit" at bounding box center [85, 123] width 46 height 10
select select "vh"
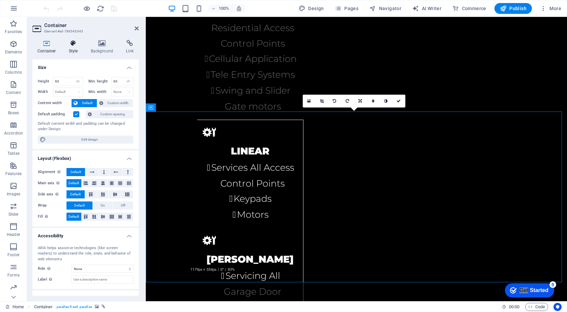
click at [74, 45] on icon at bounding box center [73, 43] width 19 height 7
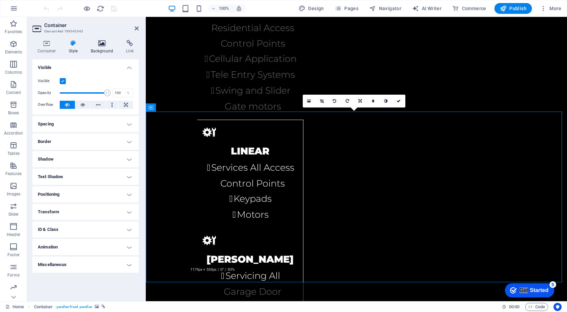
click at [102, 43] on icon at bounding box center [102, 43] width 33 height 7
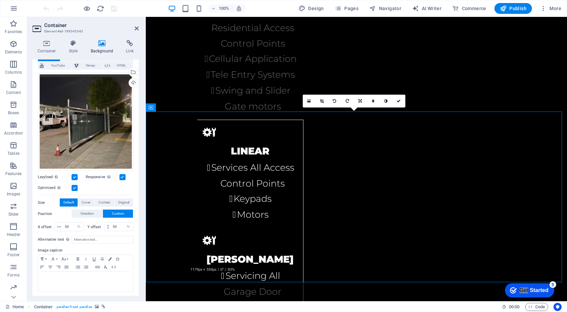
scroll to position [47, 0]
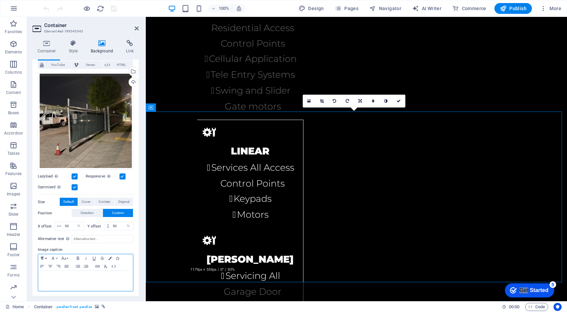
click at [42, 258] on icon "button" at bounding box center [42, 258] width 3 height 3
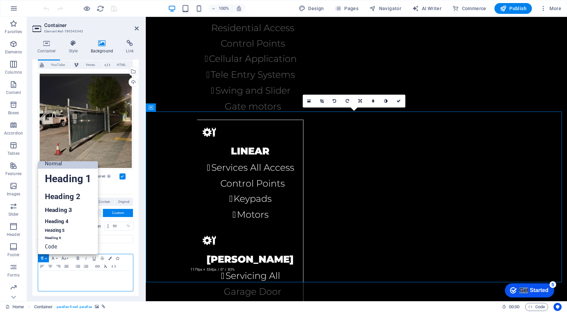
scroll to position [5, 0]
click at [42, 258] on icon "button" at bounding box center [42, 257] width 8 height 5
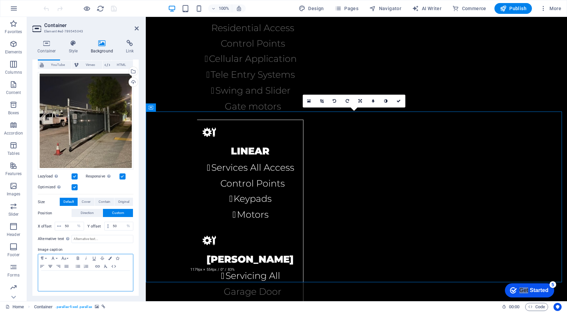
click at [53, 263] on icon "button" at bounding box center [50, 265] width 8 height 5
click at [106, 265] on icon "button" at bounding box center [106, 265] width 8 height 5
click at [106, 265] on icon "button" at bounding box center [105, 266] width 3 height 3
click at [106, 264] on icon "button" at bounding box center [106, 265] width 8 height 5
click at [59, 264] on icon "button" at bounding box center [58, 265] width 8 height 5
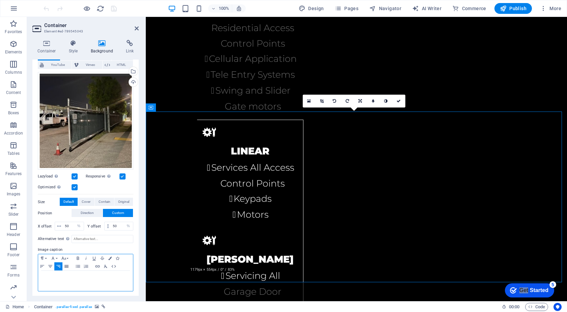
click at [69, 265] on icon "button" at bounding box center [66, 266] width 4 height 3
click at [41, 264] on icon "button" at bounding box center [42, 265] width 8 height 5
click at [53, 264] on icon "button" at bounding box center [50, 265] width 8 height 5
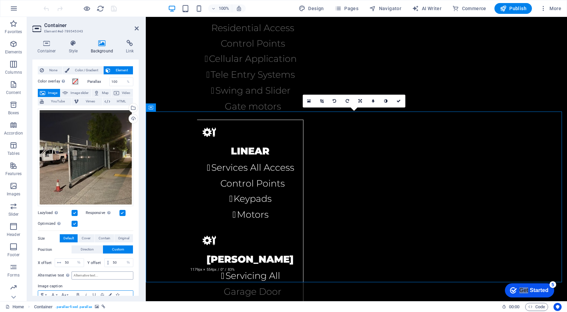
scroll to position [0, 0]
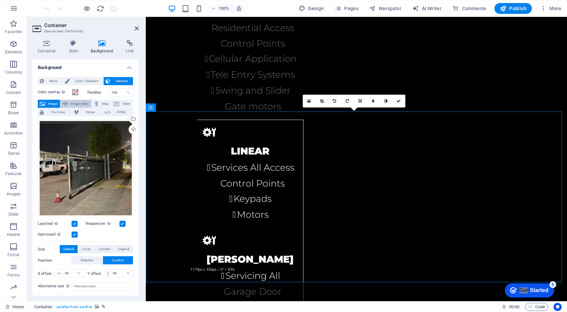
click at [81, 102] on span "Image slider" at bounding box center [79, 104] width 19 height 8
select select "ms"
select select "s"
select select "progressive"
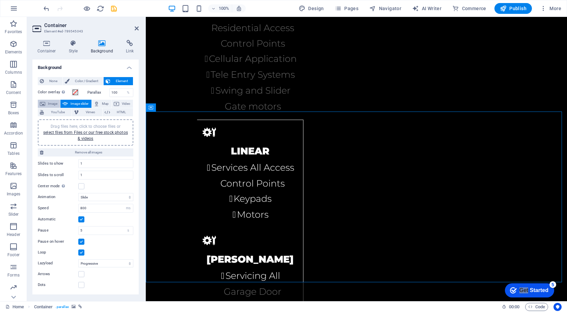
click at [54, 102] on span "Image" at bounding box center [52, 104] width 11 height 8
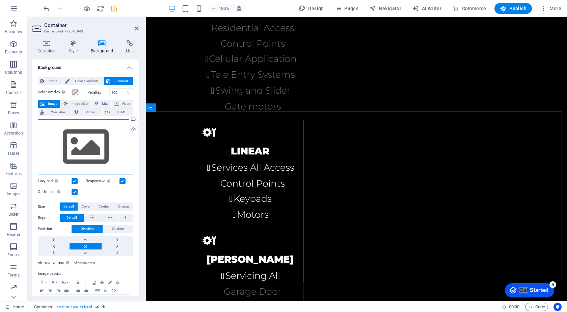
click at [86, 139] on div "Drag files here, click to choose files or select files from Files or our free s…" at bounding box center [86, 146] width 96 height 55
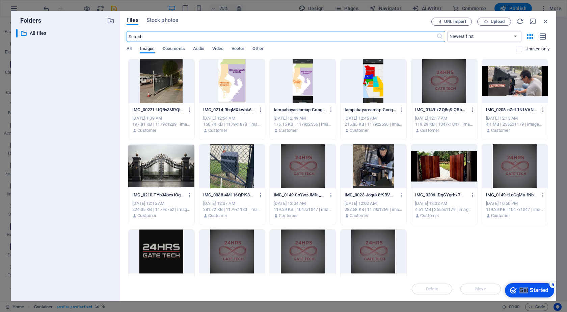
scroll to position [1967, 0]
click at [173, 89] on div at bounding box center [161, 81] width 66 height 44
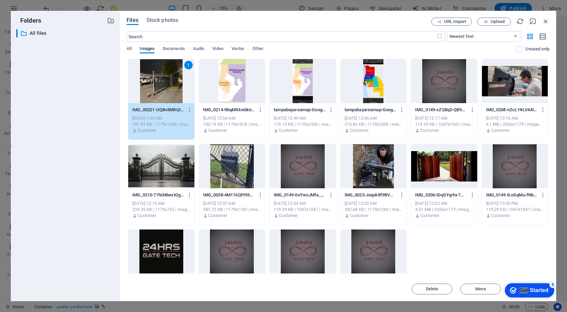
click at [170, 90] on div "1" at bounding box center [161, 81] width 66 height 44
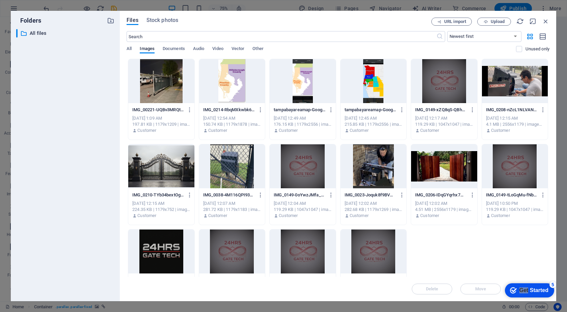
click at [169, 90] on div at bounding box center [161, 81] width 66 height 44
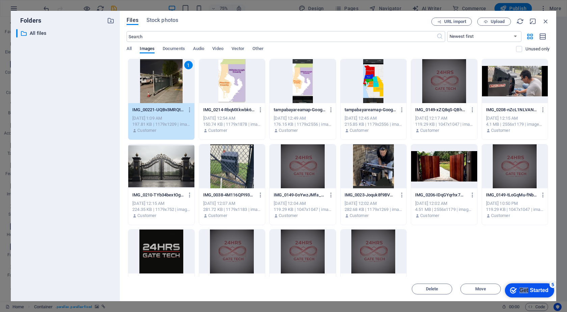
click at [169, 90] on div "1" at bounding box center [161, 81] width 66 height 44
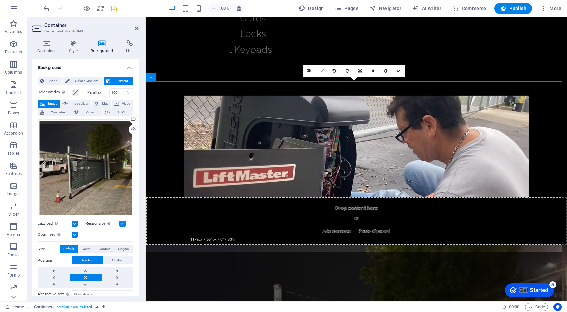
scroll to position [1600, 0]
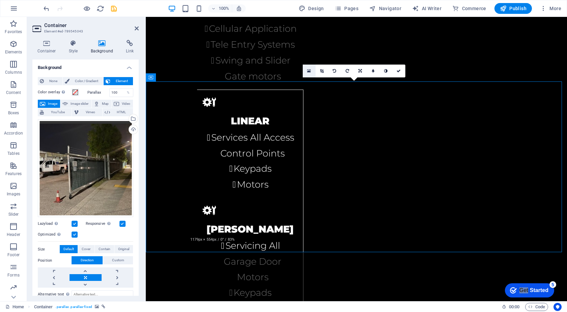
click at [309, 70] on icon at bounding box center [309, 71] width 4 height 5
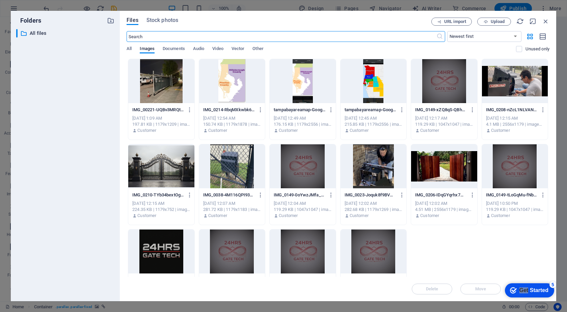
scroll to position [1967, 0]
click at [168, 90] on div at bounding box center [161, 81] width 66 height 44
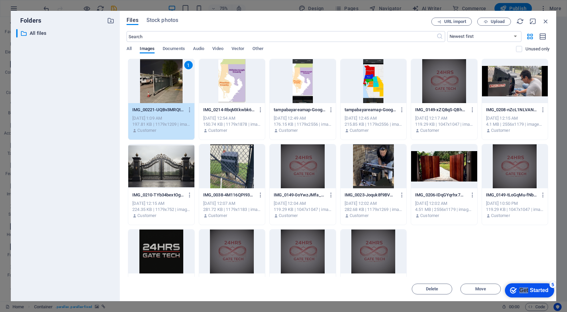
click at [168, 88] on div "1" at bounding box center [161, 81] width 66 height 44
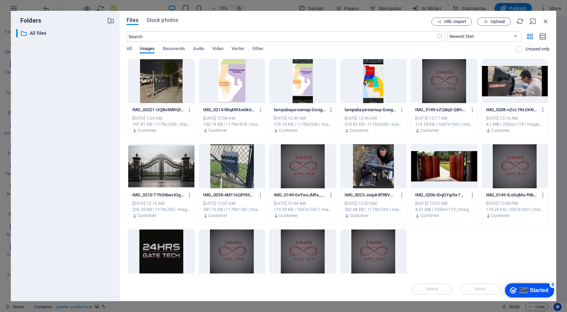
click at [168, 88] on div at bounding box center [161, 81] width 66 height 44
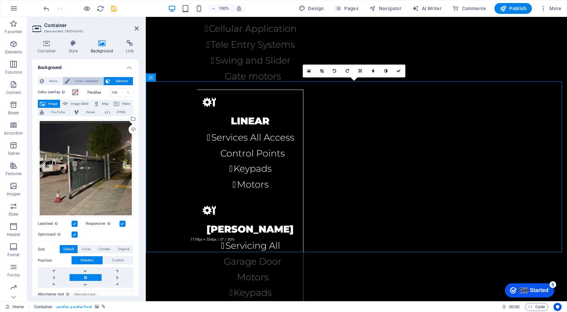
click at [85, 80] on span "Color / Gradient" at bounding box center [87, 81] width 30 height 8
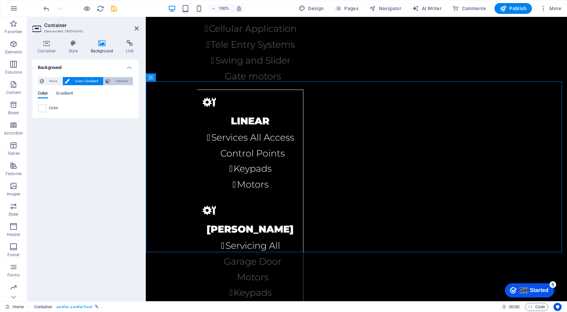
click at [122, 82] on span "Element" at bounding box center [121, 81] width 19 height 8
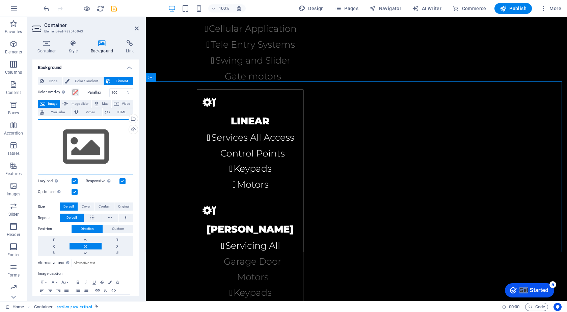
click at [106, 152] on div "Drag files here, click to choose files or select files from Files or our free s…" at bounding box center [86, 146] width 96 height 55
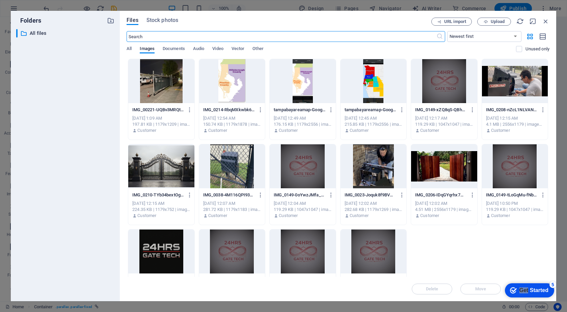
scroll to position [1967, 0]
click at [157, 87] on div at bounding box center [161, 81] width 66 height 44
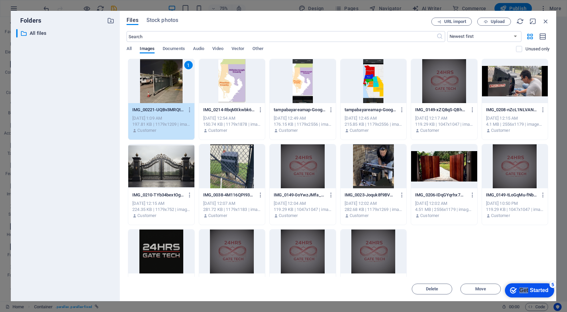
click at [156, 86] on div "1" at bounding box center [161, 81] width 66 height 44
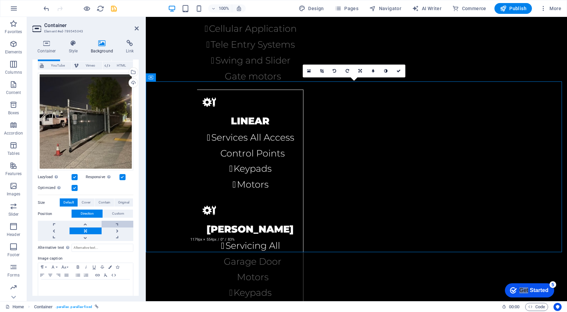
scroll to position [55, 0]
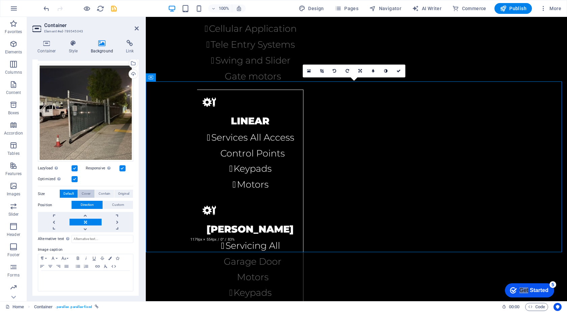
click at [87, 191] on span "Cover" at bounding box center [86, 193] width 9 height 8
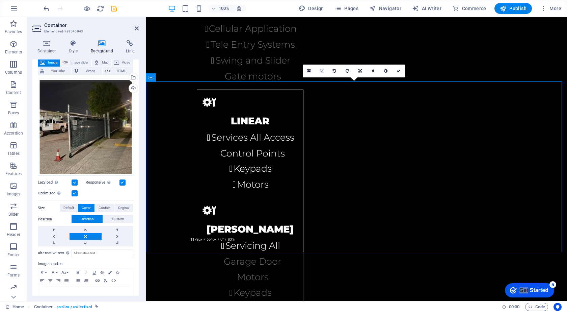
scroll to position [0, 0]
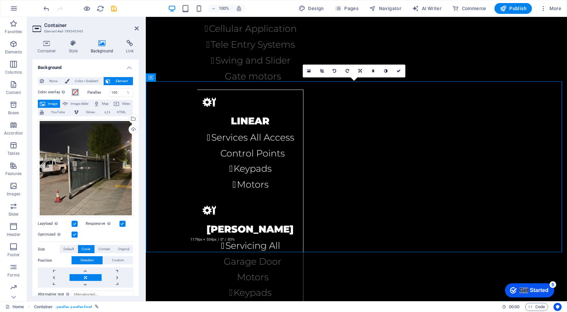
click at [75, 92] on span at bounding box center [75, 91] width 5 height 5
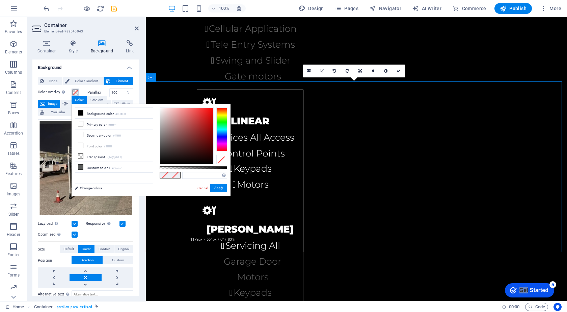
click at [75, 92] on span at bounding box center [75, 91] width 5 height 5
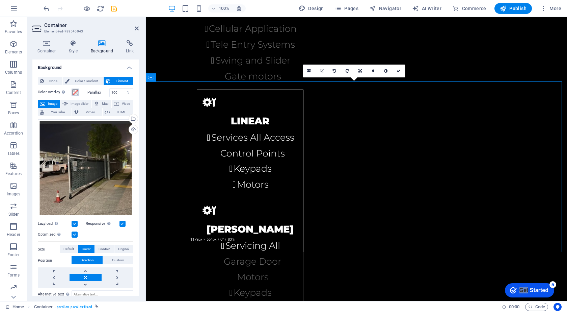
click at [75, 89] on span at bounding box center [75, 91] width 5 height 5
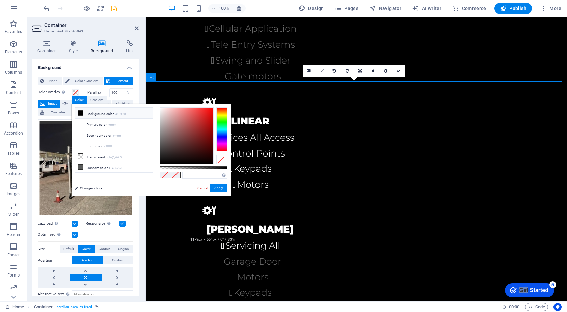
click at [112, 114] on li "Background color #000000" at bounding box center [114, 113] width 78 height 11
type input "#000000"
click at [216, 186] on button "Apply" at bounding box center [218, 188] width 17 height 8
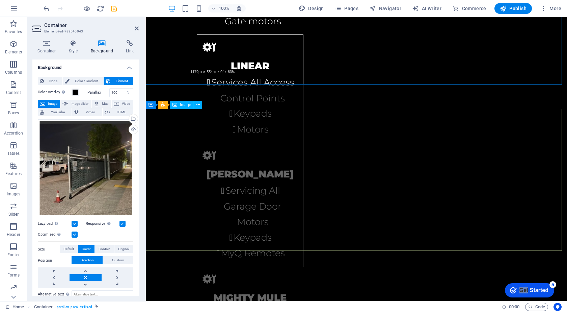
scroll to position [1566, 0]
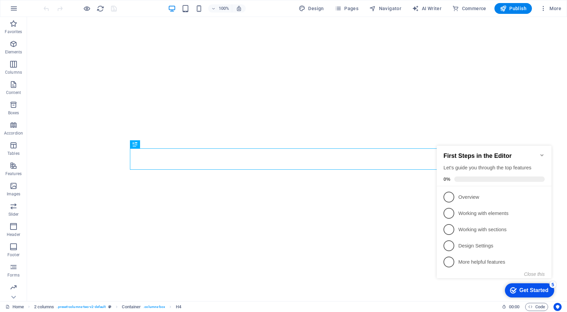
click at [542, 154] on icon "Minimize checklist" at bounding box center [541, 155] width 3 height 2
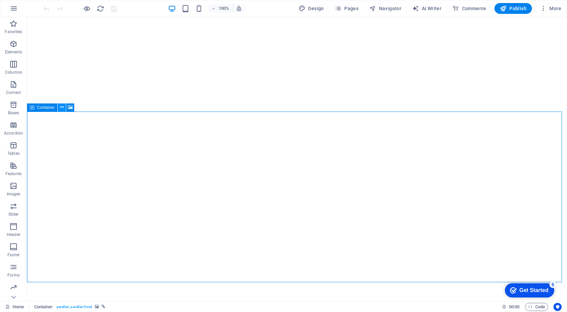
click at [63, 107] on icon at bounding box center [62, 107] width 4 height 7
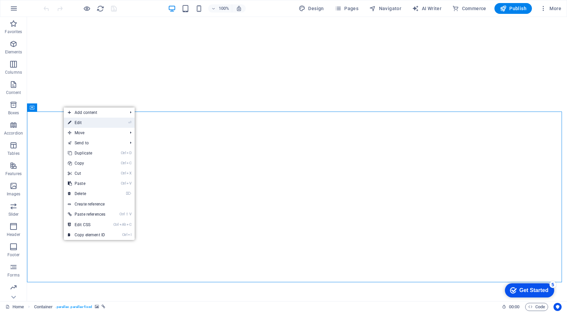
click at [74, 121] on link "⏎ Edit" at bounding box center [87, 122] width 46 height 10
select select "vh"
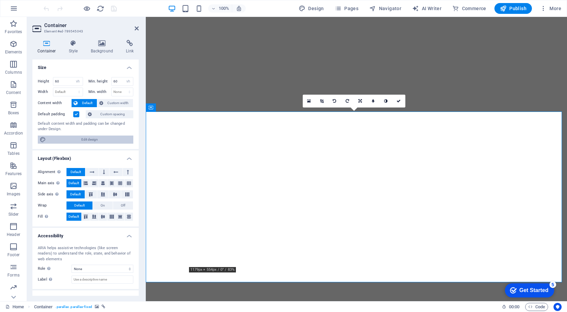
click at [88, 138] on span "Edit design" at bounding box center [89, 139] width 83 height 8
select select "rem"
select select "300"
select select "px"
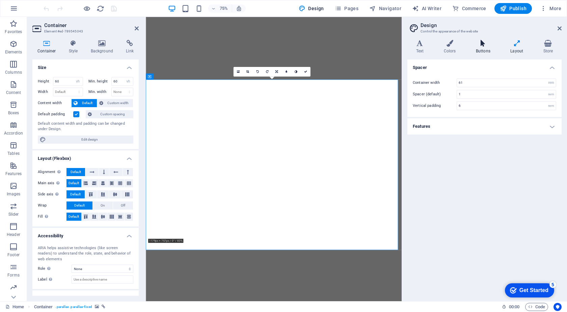
click at [482, 45] on icon at bounding box center [483, 43] width 32 height 7
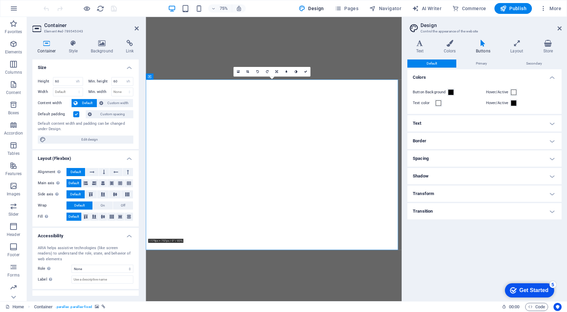
click at [551, 124] on h4 "Text" at bounding box center [484, 123] width 154 height 16
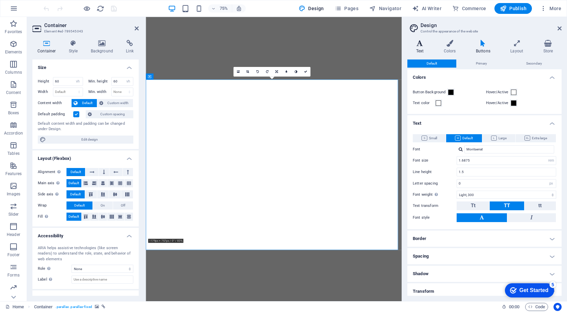
click at [420, 45] on icon at bounding box center [419, 43] width 25 height 7
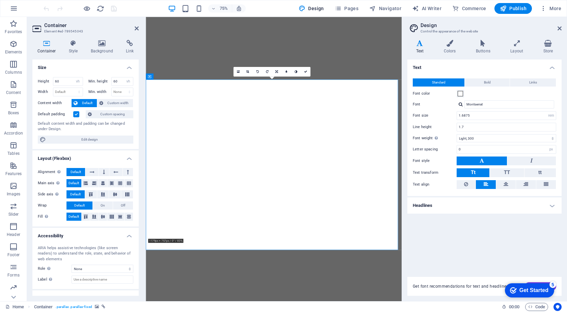
click at [440, 241] on div "Text Standard Bold Links Font color Font Montserrat Font size 1.6875 rem px Lin…" at bounding box center [484, 163] width 154 height 209
click at [75, 46] on icon at bounding box center [73, 43] width 19 height 7
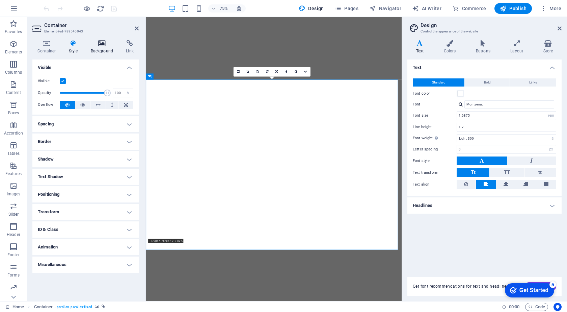
click at [103, 44] on icon at bounding box center [102, 43] width 33 height 7
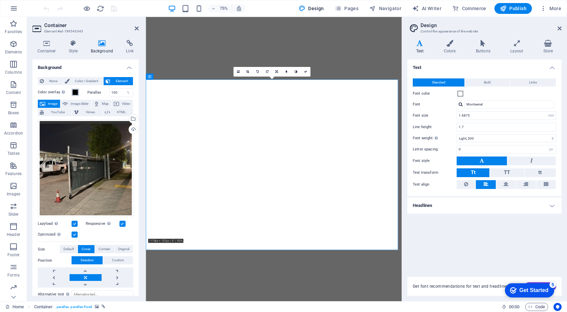
click at [73, 91] on span at bounding box center [75, 91] width 5 height 5
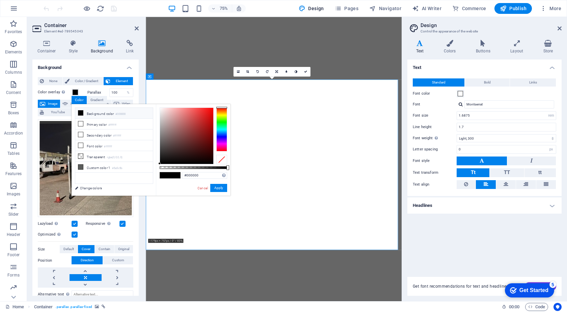
click at [222, 158] on div at bounding box center [221, 159] width 11 height 9
click at [101, 124] on li "Primary color #ffffff" at bounding box center [114, 123] width 78 height 11
type input "#ffffff"
click at [223, 161] on div at bounding box center [221, 159] width 11 height 9
click at [217, 185] on button "Apply" at bounding box center [218, 188] width 17 height 8
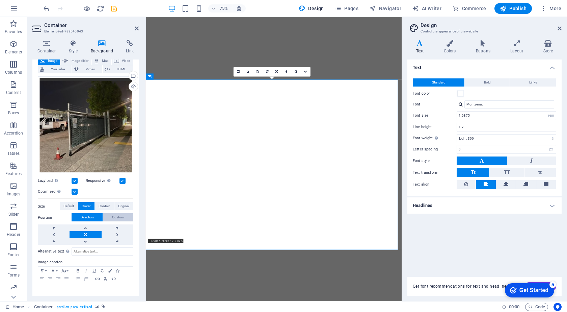
scroll to position [55, 0]
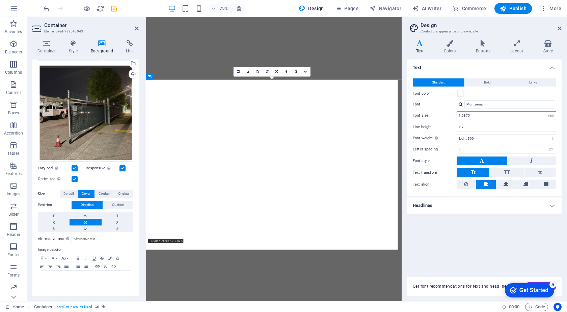
click at [481, 118] on input "1.6875" at bounding box center [506, 115] width 99 height 8
type input "1"
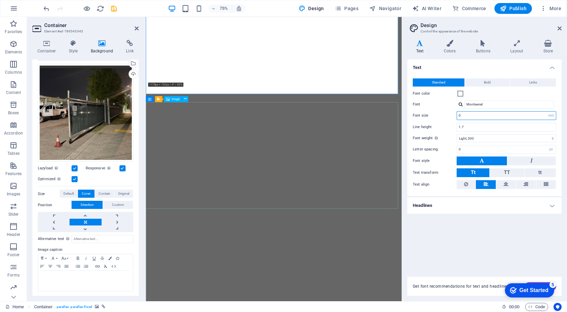
type input "0"
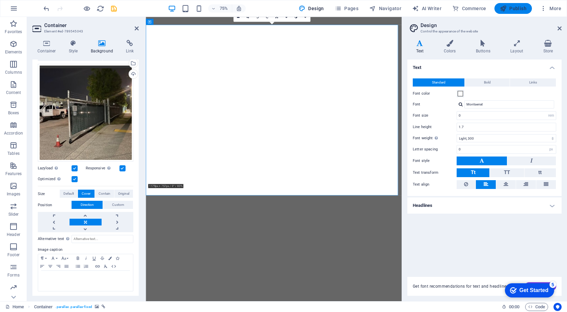
click at [514, 6] on span "Publish" at bounding box center [513, 8] width 27 height 7
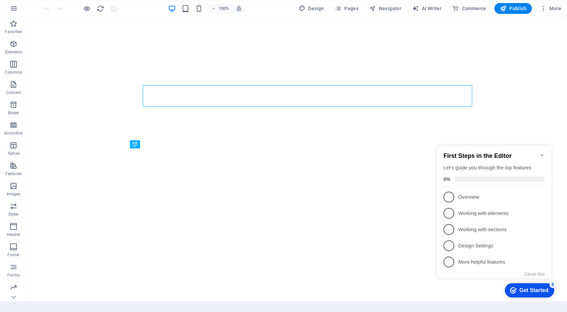
click at [541, 152] on icon "Minimize checklist" at bounding box center [541, 154] width 5 height 5
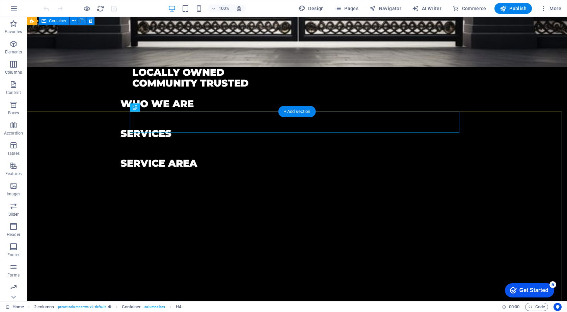
scroll to position [119, 0]
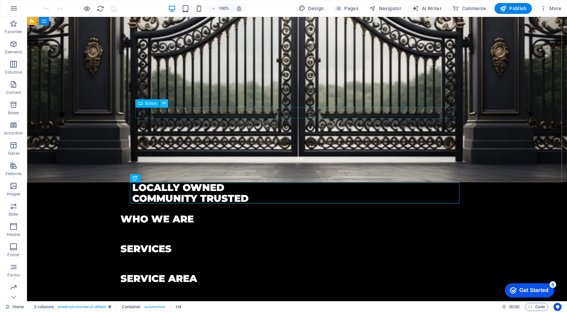
click at [165, 103] on icon at bounding box center [164, 103] width 4 height 7
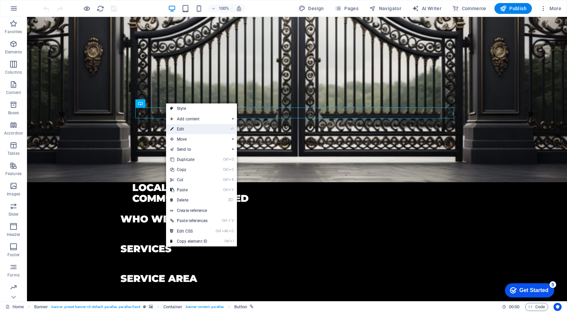
click at [193, 131] on link "⏎ Edit" at bounding box center [189, 129] width 46 height 10
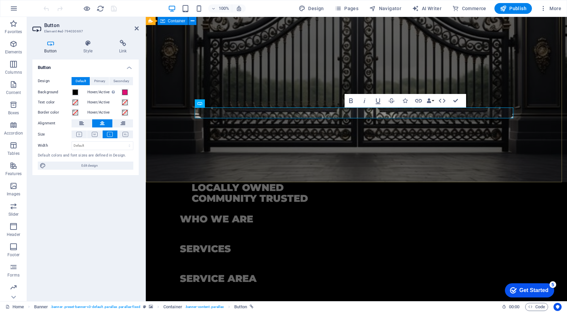
click at [416, 119] on div "call now" at bounding box center [356, 8] width 421 height 221
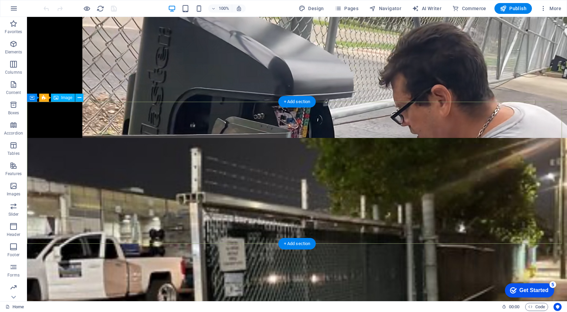
scroll to position [1503, 0]
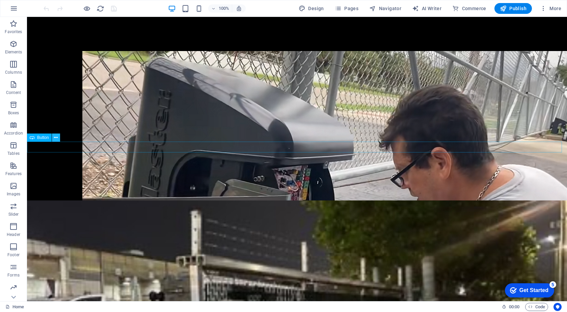
click at [56, 136] on icon at bounding box center [56, 137] width 4 height 7
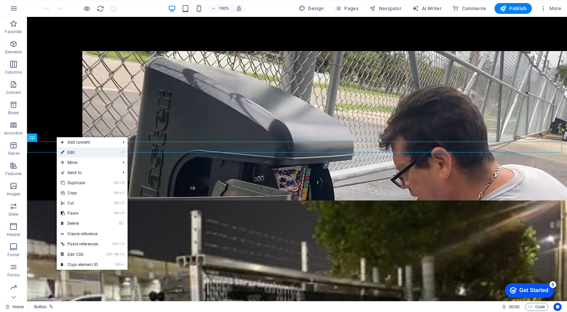
click at [82, 155] on link "⏎ Edit" at bounding box center [80, 152] width 46 height 10
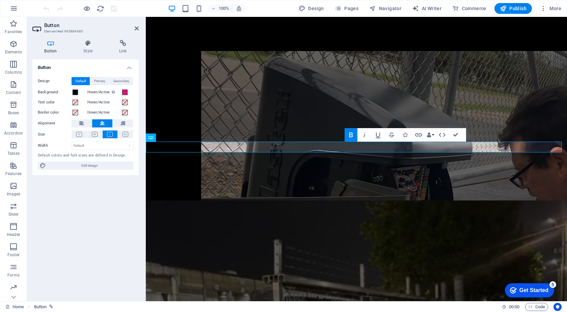
click at [51, 45] on icon at bounding box center [50, 43] width 36 height 7
click at [88, 42] on icon at bounding box center [88, 43] width 33 height 7
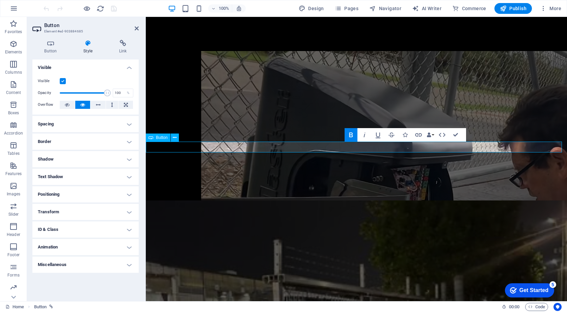
drag, startPoint x: 358, startPoint y: 146, endPoint x: 351, endPoint y: 146, distance: 6.8
click at [199, 148] on icon at bounding box center [198, 148] width 4 height 7
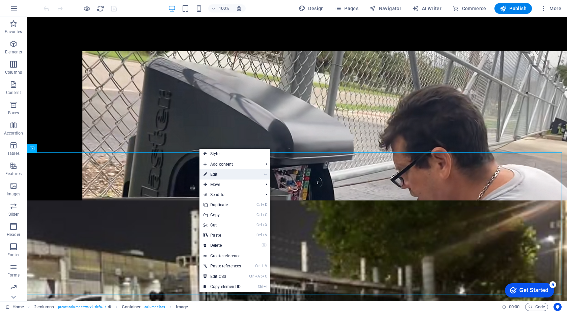
click at [219, 173] on link "⏎ Edit" at bounding box center [222, 174] width 46 height 10
select select "px"
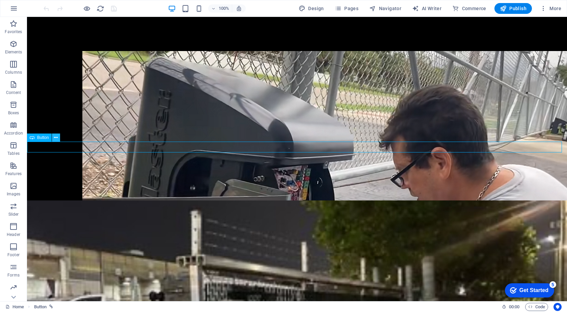
click at [54, 135] on icon at bounding box center [56, 137] width 4 height 7
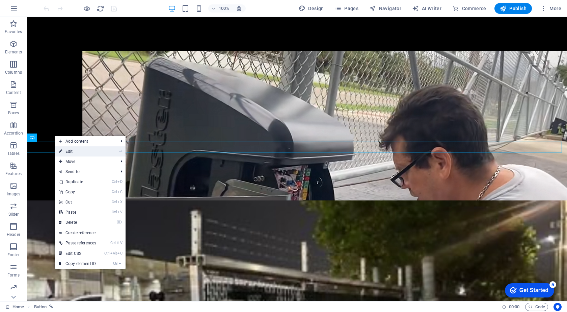
click at [73, 150] on link "⏎ Edit" at bounding box center [78, 151] width 46 height 10
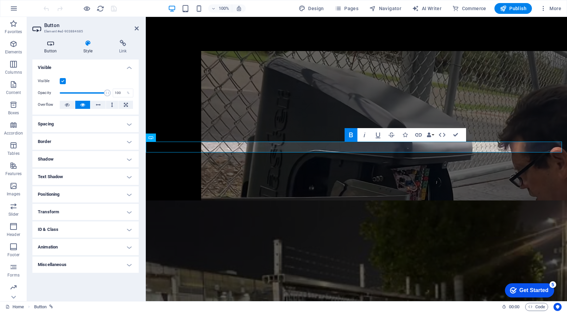
click at [50, 50] on h4 "Button" at bounding box center [51, 47] width 39 height 14
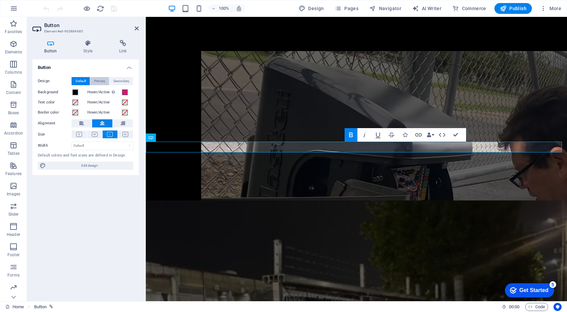
click at [102, 82] on span "Primary" at bounding box center [99, 81] width 11 height 8
click at [83, 80] on span "Default" at bounding box center [81, 81] width 10 height 8
click at [94, 161] on span "Edit design" at bounding box center [89, 165] width 83 height 8
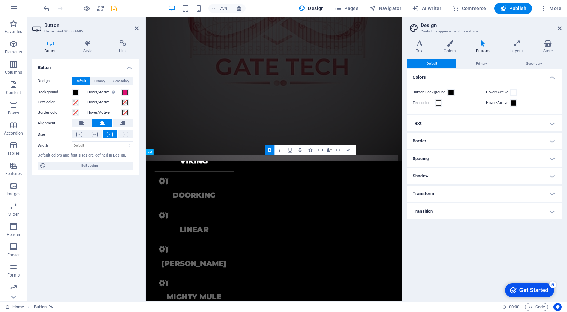
scroll to position [1885, 0]
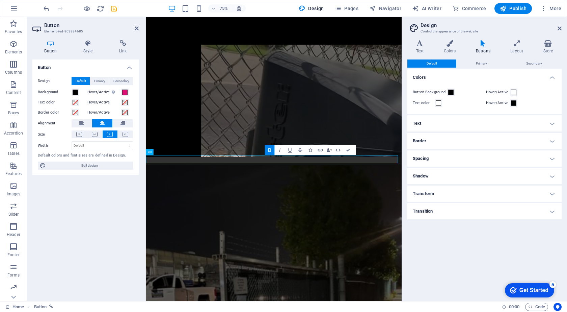
click at [479, 43] on icon at bounding box center [483, 43] width 32 height 7
click at [481, 44] on icon at bounding box center [483, 43] width 32 height 7
click at [455, 123] on h4 "Text" at bounding box center [484, 123] width 154 height 16
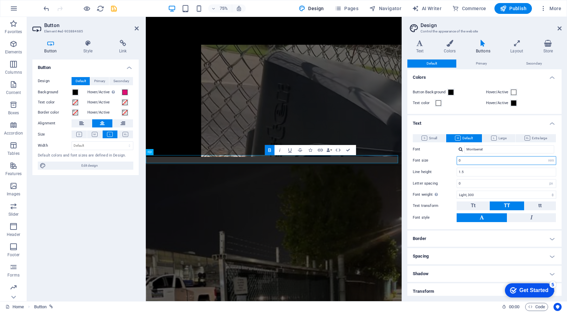
click at [466, 162] on input "0" at bounding box center [506, 160] width 99 height 8
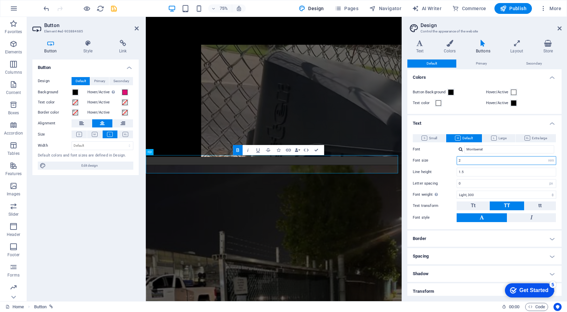
type input "2.0625"
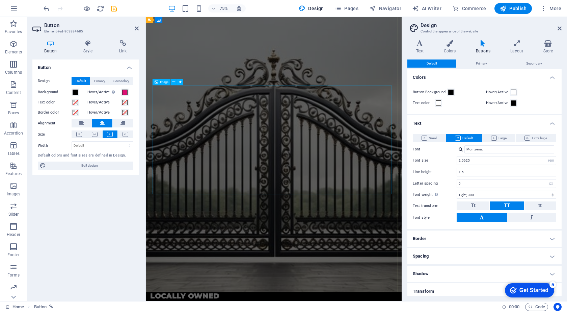
scroll to position [0, 0]
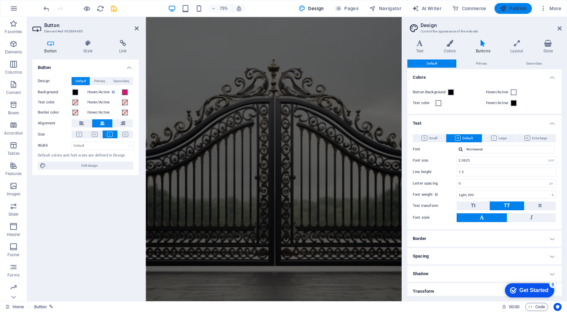
click at [0, 0] on span "Publish" at bounding box center [0, 0] width 0 height 0
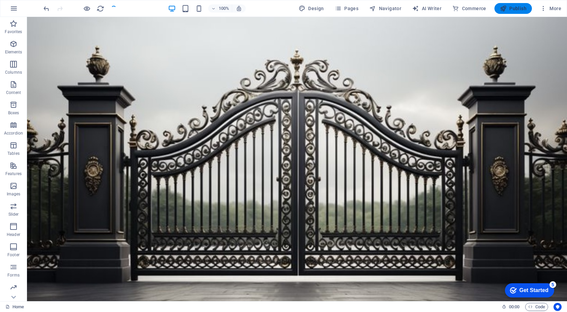
scroll to position [1499, 0]
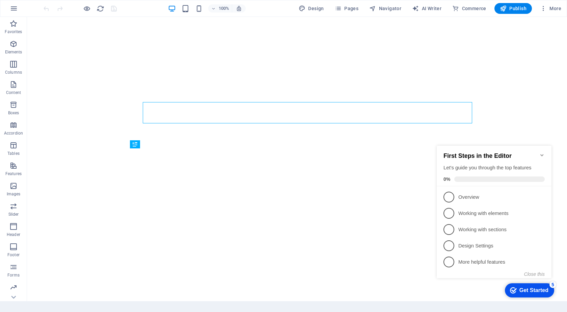
click at [541, 152] on icon "Minimize checklist" at bounding box center [541, 154] width 5 height 5
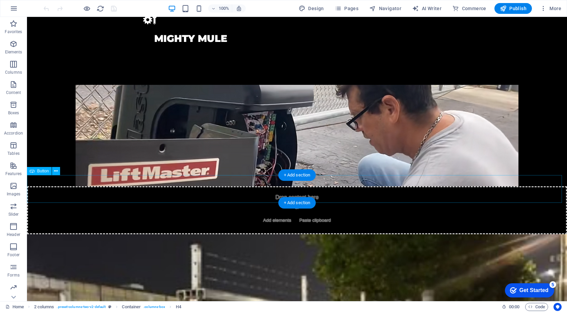
scroll to position [1698, 0]
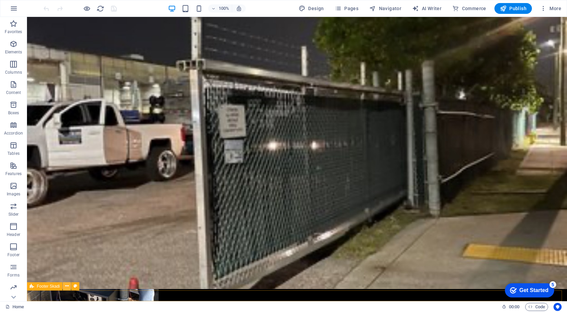
click at [68, 286] on icon at bounding box center [67, 285] width 4 height 7
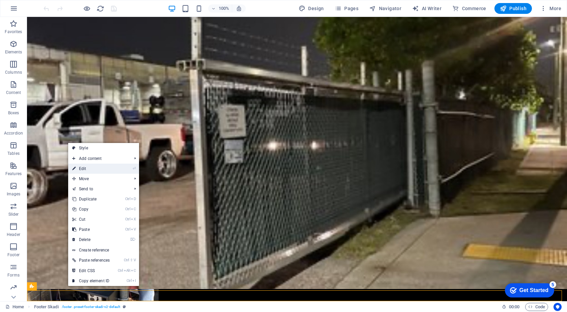
click at [92, 168] on link "⏎ Edit" at bounding box center [91, 168] width 46 height 10
select select "footer"
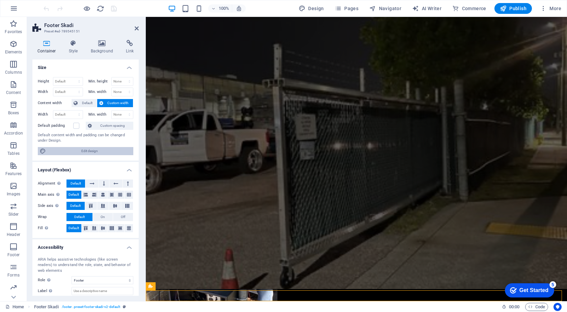
click at [96, 150] on span "Edit design" at bounding box center [89, 151] width 83 height 8
select select "rem"
select select "ease-in-out"
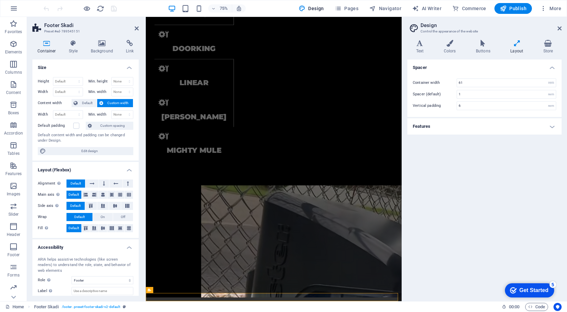
scroll to position [2045, 0]
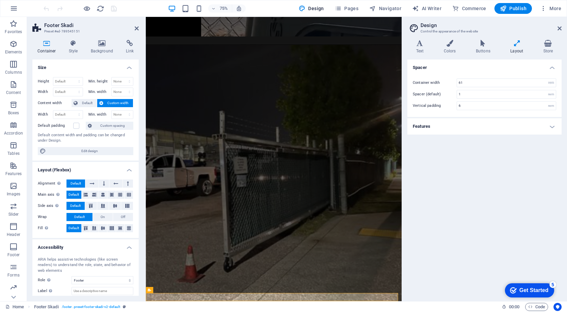
click at [549, 127] on h4 "Features" at bounding box center [484, 126] width 154 height 16
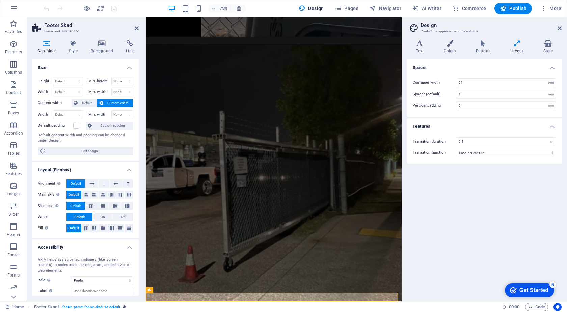
click at [549, 127] on h4 "Features" at bounding box center [484, 124] width 154 height 12
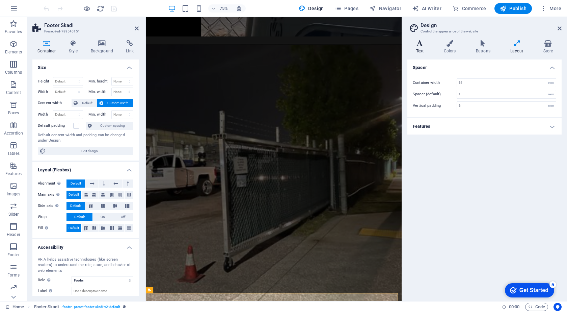
click at [418, 48] on h4 "Text" at bounding box center [421, 47] width 28 height 14
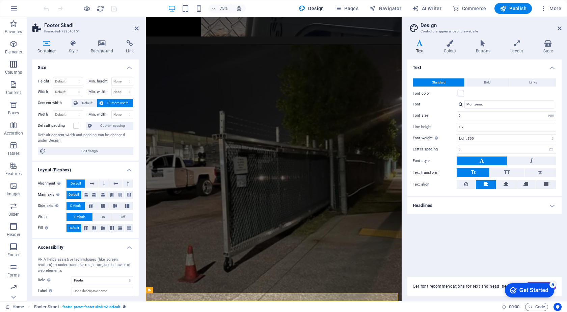
click at [433, 205] on h4 "Headlines" at bounding box center [484, 205] width 154 height 16
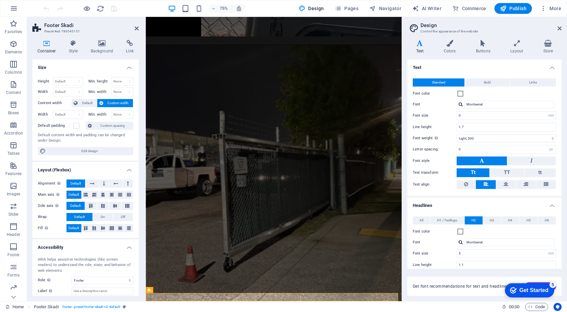
click at [434, 205] on h4 "Headlines" at bounding box center [484, 203] width 154 height 12
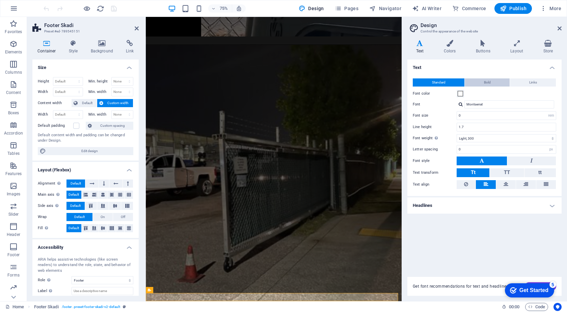
click at [483, 80] on button "Bold" at bounding box center [487, 82] width 45 height 8
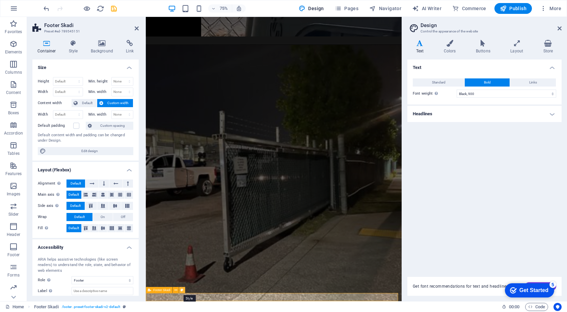
click at [183, 289] on icon at bounding box center [182, 289] width 3 height 5
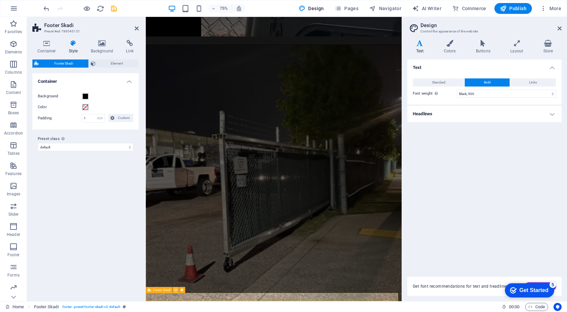
click at [174, 289] on icon at bounding box center [175, 289] width 3 height 5
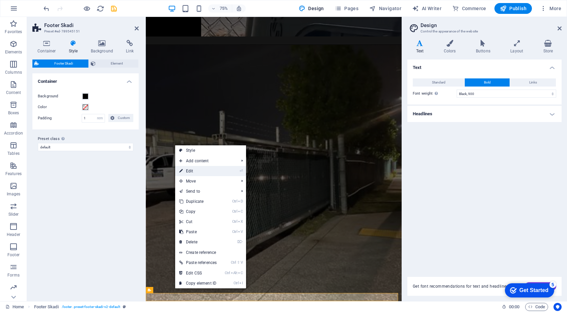
click at [202, 170] on link "⏎ Edit" at bounding box center [198, 171] width 46 height 10
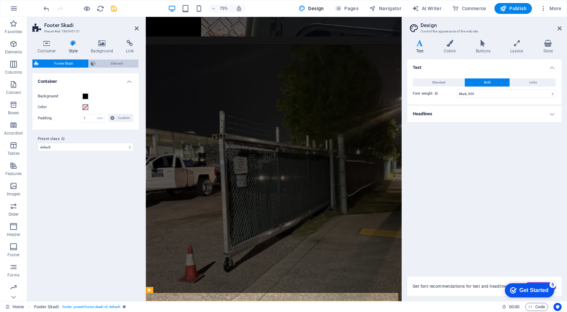
click at [107, 63] on span "Element" at bounding box center [117, 63] width 39 height 8
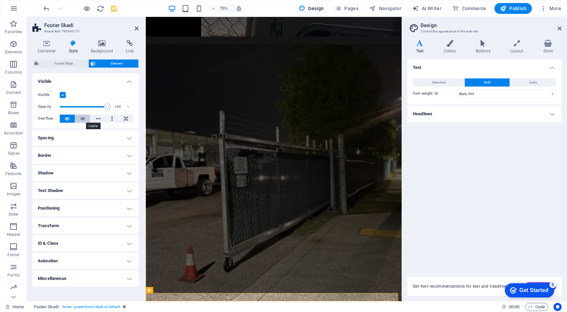
click at [80, 119] on icon at bounding box center [82, 118] width 5 height 8
click at [65, 120] on icon at bounding box center [67, 118] width 5 height 8
click at [130, 190] on h4 "Text Shadow" at bounding box center [85, 190] width 106 height 16
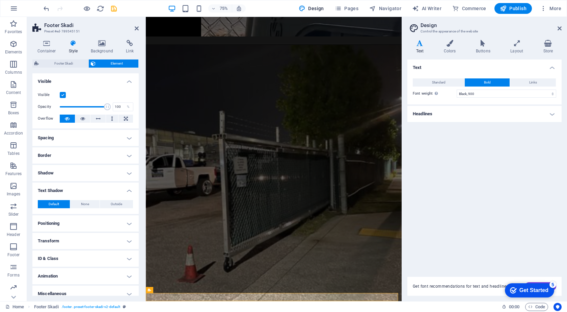
click at [130, 190] on h4 "Text Shadow" at bounding box center [85, 188] width 106 height 12
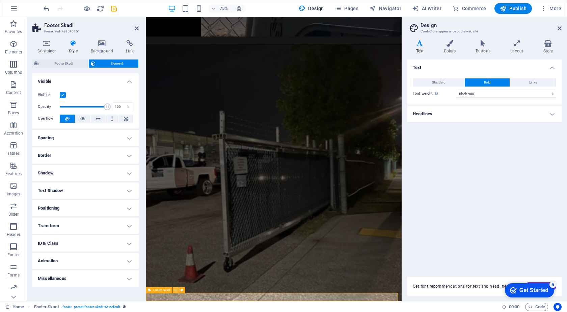
click at [175, 290] on icon at bounding box center [175, 289] width 3 height 5
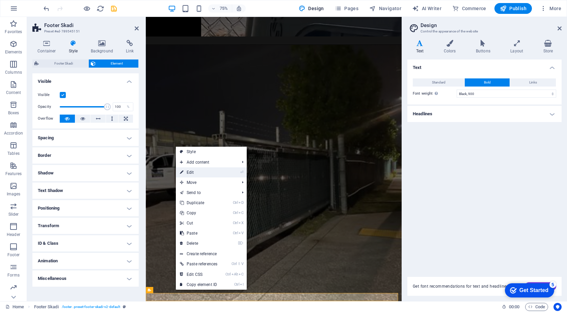
click at [199, 170] on link "⏎ Edit" at bounding box center [199, 172] width 46 height 10
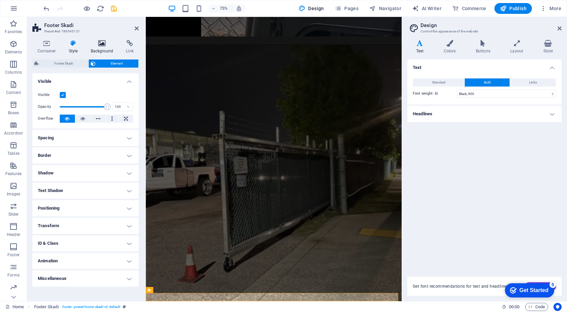
click at [101, 46] on icon at bounding box center [102, 43] width 33 height 7
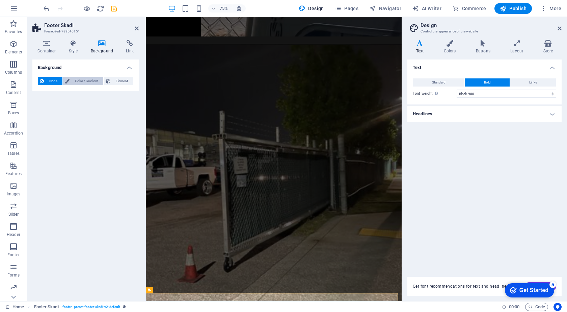
click at [90, 81] on span "Color / Gradient" at bounding box center [87, 81] width 30 height 8
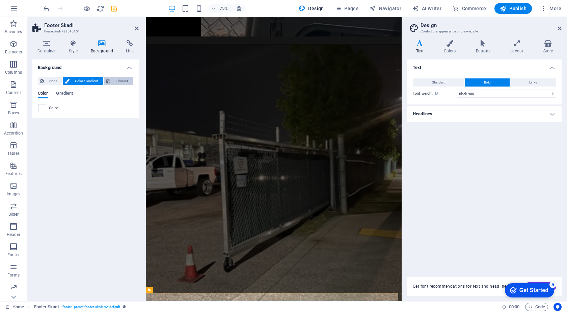
click at [114, 78] on span "Element" at bounding box center [121, 81] width 19 height 8
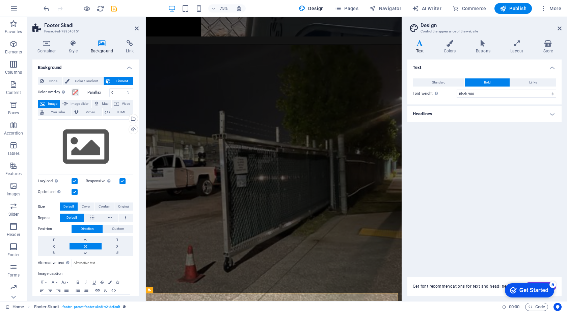
click at [57, 296] on div "Container Style Background Link Size Height Default px rem % vh vw Min. height …" at bounding box center [85, 167] width 117 height 266
click at [46, 281] on button "Paragraph Format" at bounding box center [43, 282] width 11 height 8
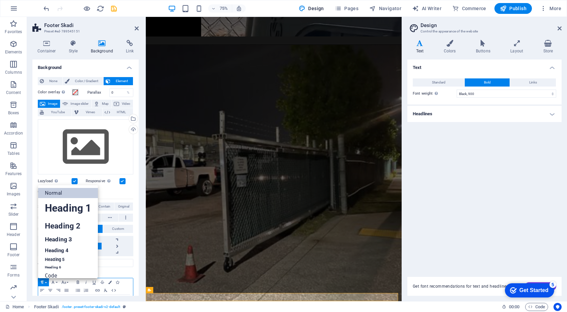
scroll to position [5, 0]
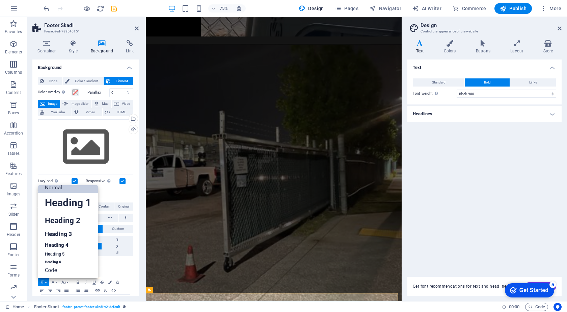
click at [46, 281] on button "Paragraph Format" at bounding box center [43, 282] width 11 height 8
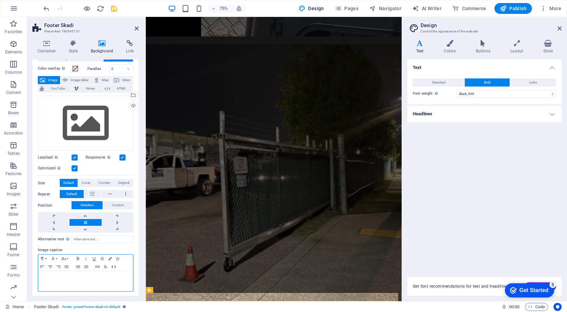
scroll to position [25, 0]
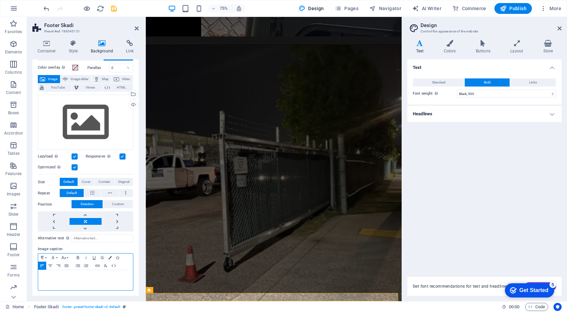
click at [52, 274] on p at bounding box center [86, 276] width 88 height 6
click at [447, 224] on div "Text Standard Bold Links Font color Font Montserrat Font size 0 rem px Line hei…" at bounding box center [484, 163] width 154 height 209
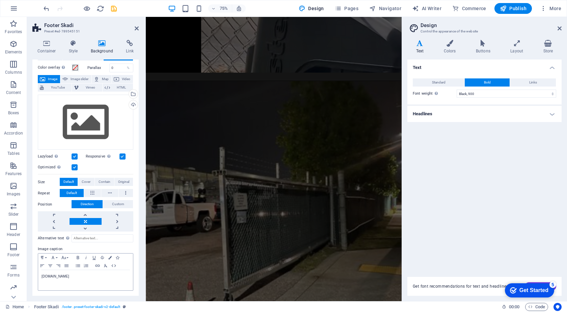
scroll to position [2045, 0]
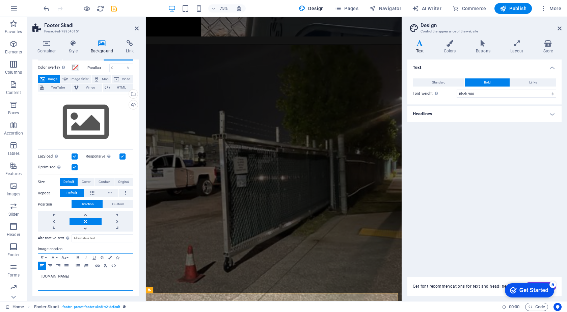
click at [49, 275] on p "info224hrsgatetech.com" at bounding box center [86, 276] width 88 height 6
click at [103, 237] on input "Alternative text The alternative text is used by devices that cannot display im…" at bounding box center [103, 238] width 62 height 8
type input "info@24hrsgatetech.com"
click at [117, 281] on div "info@24hrsgatetech.com" at bounding box center [85, 280] width 95 height 20
click at [137, 28] on icon at bounding box center [137, 28] width 4 height 5
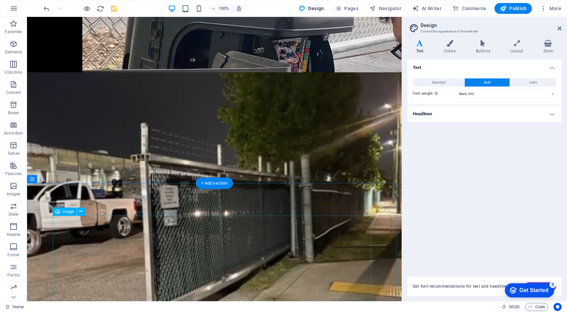
scroll to position [1698, 0]
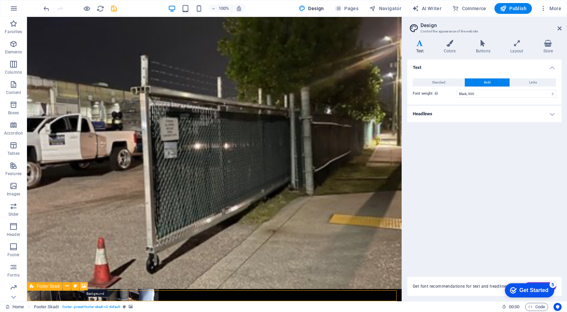
click at [83, 284] on icon at bounding box center [83, 285] width 5 height 7
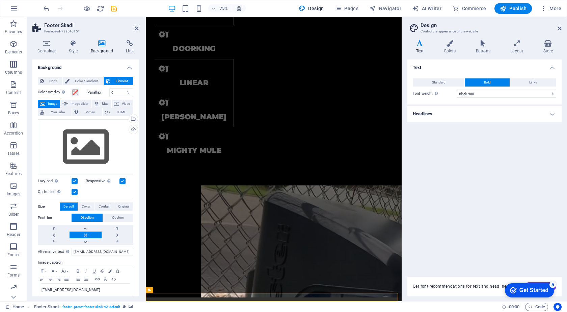
scroll to position [2045, 0]
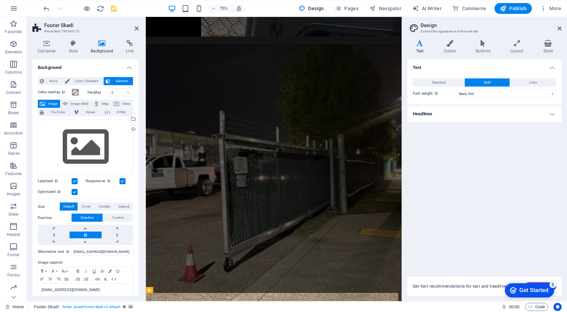
click at [75, 93] on span at bounding box center [75, 91] width 5 height 5
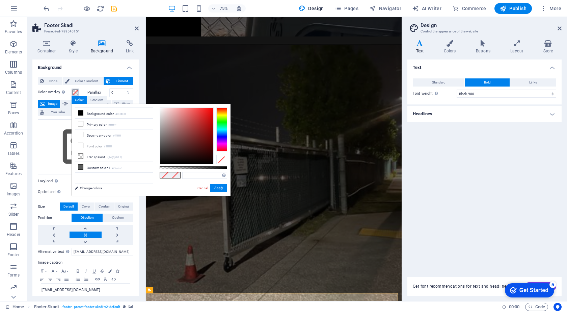
click at [75, 92] on span at bounding box center [75, 91] width 5 height 5
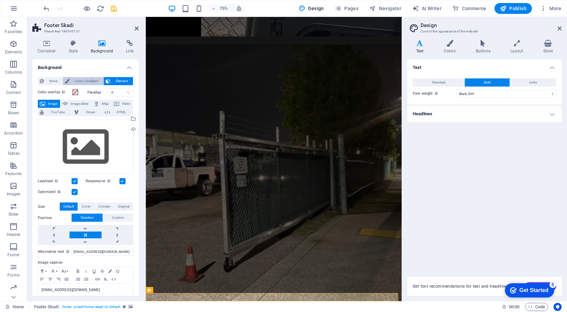
click at [87, 81] on span "Color / Gradient" at bounding box center [87, 81] width 30 height 8
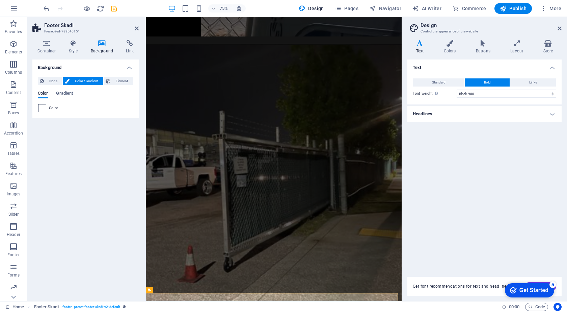
click at [43, 106] on span at bounding box center [41, 107] width 7 height 7
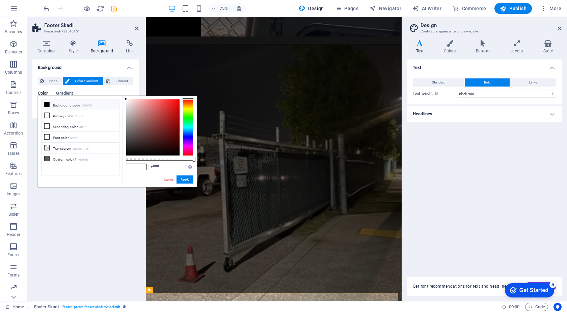
click at [43, 106] on li "Background color #000000" at bounding box center [81, 104] width 78 height 11
click at [132, 167] on span at bounding box center [131, 167] width 10 height 6
type input "#ffffff"
click at [140, 167] on span at bounding box center [141, 167] width 10 height 6
click at [142, 165] on span at bounding box center [141, 167] width 10 height 6
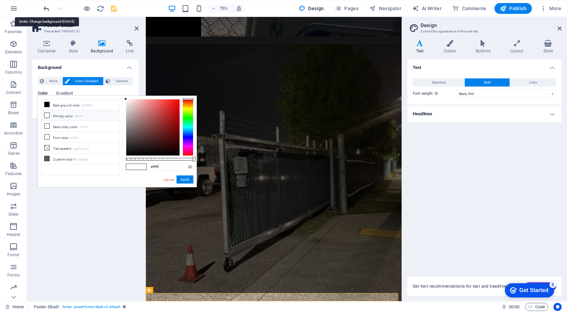
click at [46, 8] on icon "undo" at bounding box center [170, 66] width 341 height 378
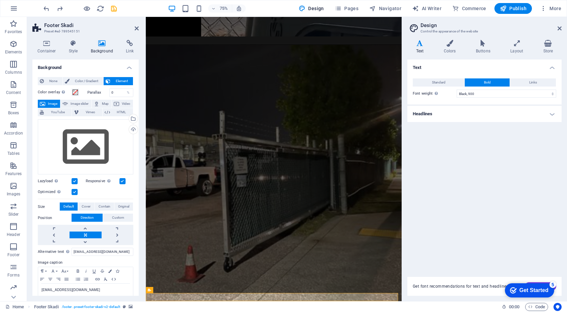
click at [73, 190] on label at bounding box center [75, 192] width 6 height 6
click at [0, 0] on input "Optimized Images are compressed to improve page speed." at bounding box center [0, 0] width 0 height 0
click at [73, 190] on label at bounding box center [75, 192] width 6 height 6
click at [0, 0] on input "Optimized Images are compressed to improve page speed." at bounding box center [0, 0] width 0 height 0
click at [75, 179] on label at bounding box center [75, 181] width 6 height 6
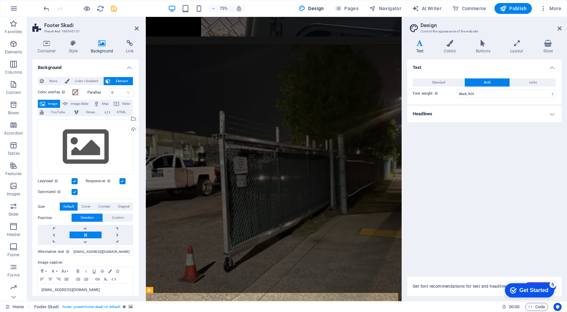
click at [0, 0] on input "Lazyload Loading images after the page loads improves page speed." at bounding box center [0, 0] width 0 height 0
click at [75, 179] on label at bounding box center [75, 181] width 6 height 6
click at [0, 0] on input "Lazyload Loading images after the page loads improves page speed." at bounding box center [0, 0] width 0 height 0
click at [74, 133] on div "Drag files here, click to choose files or select files from Files or our free s…" at bounding box center [86, 146] width 96 height 55
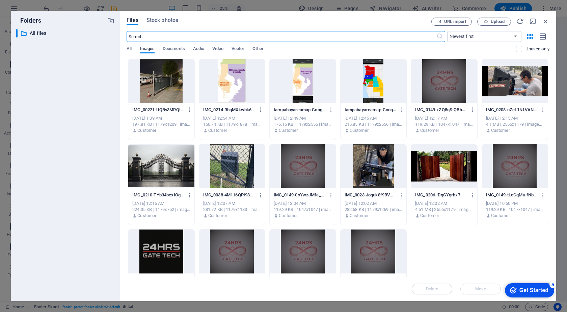
scroll to position [4829, 0]
drag, startPoint x: 84, startPoint y: 150, endPoint x: 92, endPoint y: 125, distance: 26.5
drag, startPoint x: 91, startPoint y: 125, endPoint x: 90, endPoint y: 6, distance: 118.1
click at [90, 6] on div "Folders ​ All files All files Files Stock photos URL import Upload ​ Newest fir…" at bounding box center [283, 156] width 567 height 312
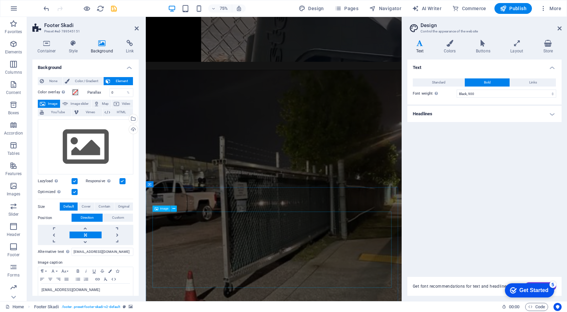
scroll to position [2045, 0]
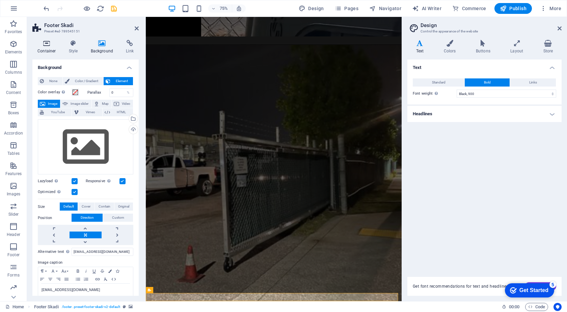
click at [48, 45] on icon at bounding box center [46, 43] width 29 height 7
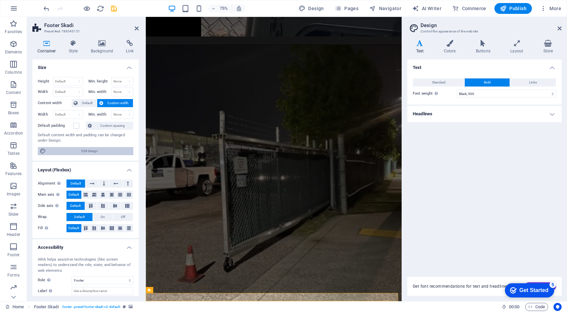
click at [90, 150] on span "Edit design" at bounding box center [89, 151] width 83 height 8
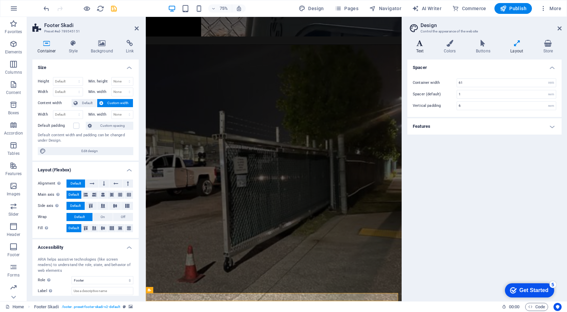
click at [417, 46] on icon at bounding box center [419, 43] width 25 height 7
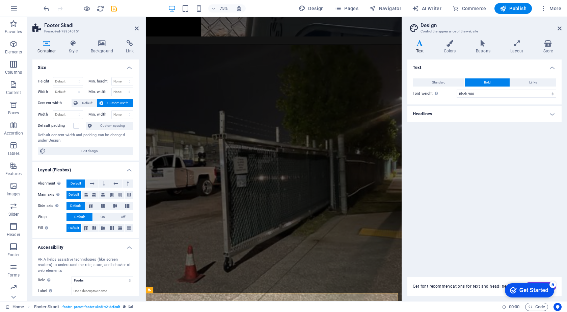
click at [551, 114] on h4 "Headlines" at bounding box center [484, 114] width 154 height 16
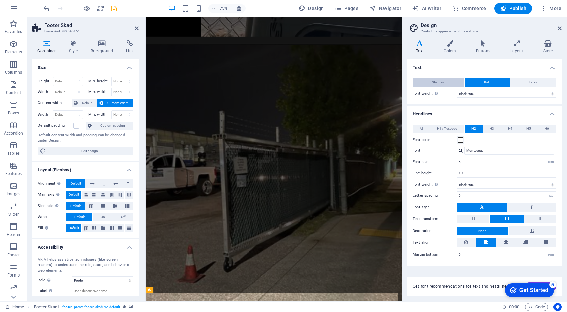
click at [437, 81] on span "Standard" at bounding box center [439, 82] width 14 height 8
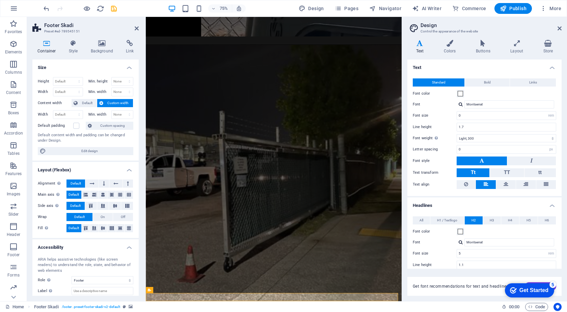
click at [437, 81] on span "Standard" at bounding box center [439, 82] width 14 height 8
click at [516, 45] on icon at bounding box center [517, 43] width 30 height 7
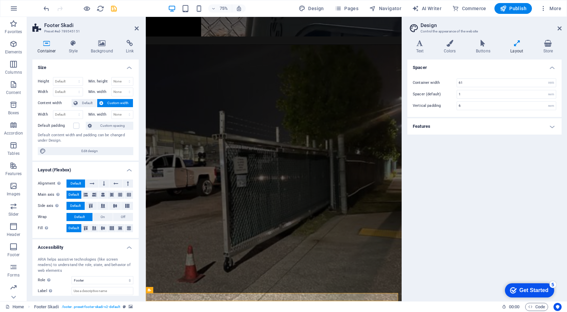
click at [516, 45] on icon at bounding box center [517, 43] width 30 height 7
click at [553, 127] on h4 "Features" at bounding box center [484, 126] width 154 height 16
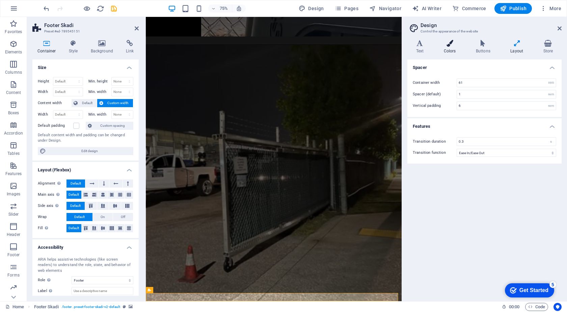
click at [451, 46] on icon at bounding box center [449, 43] width 29 height 7
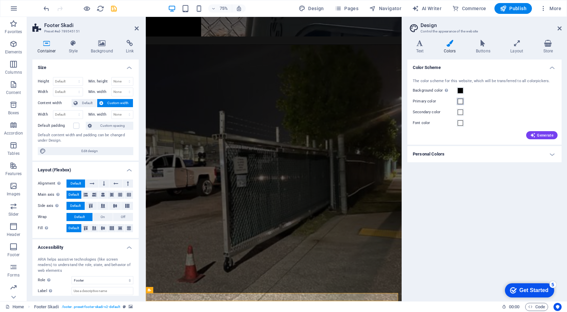
click at [460, 99] on span at bounding box center [460, 101] width 5 height 5
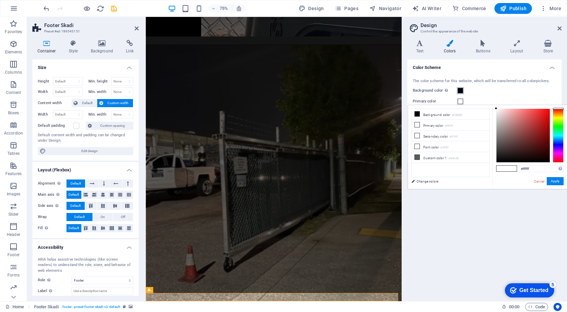
click at [460, 89] on span at bounding box center [460, 90] width 5 height 5
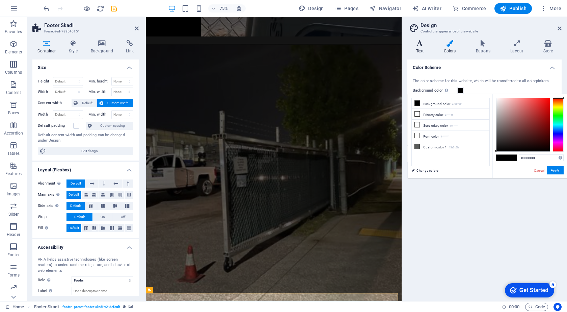
click at [421, 50] on h4 "Text" at bounding box center [421, 47] width 28 height 14
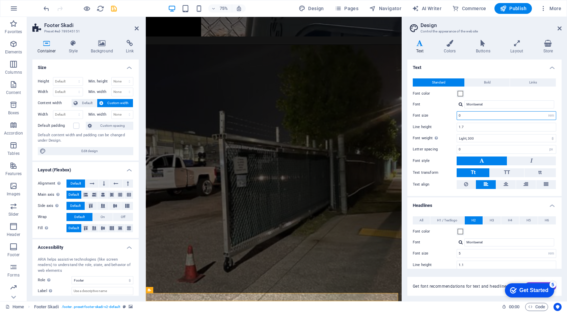
click at [470, 115] on input "0" at bounding box center [506, 115] width 99 height 8
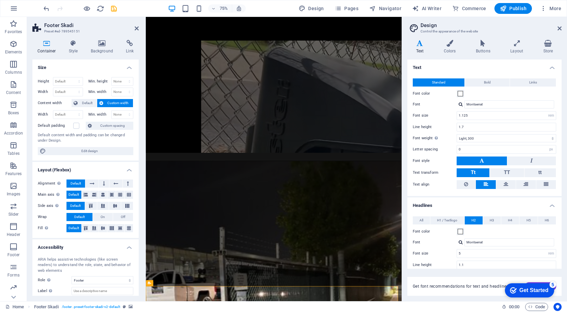
scroll to position [2160, 0]
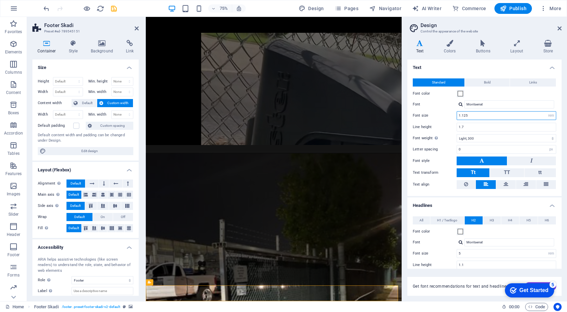
click at [483, 117] on input "1.125" at bounding box center [506, 115] width 99 height 8
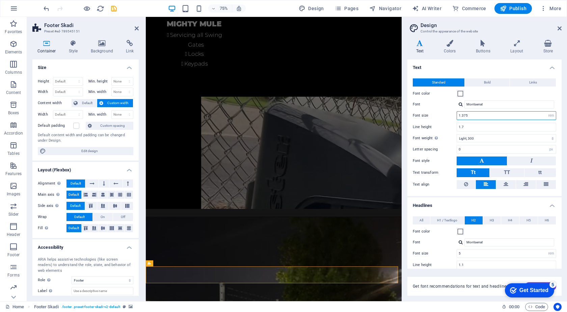
scroll to position [2198, 0]
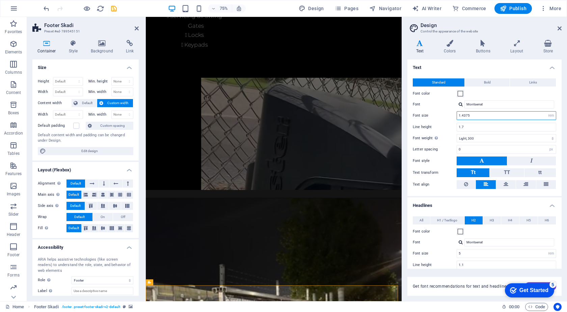
type input "1.5"
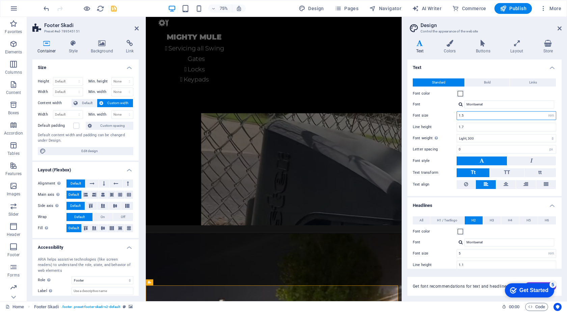
scroll to position [2214, 0]
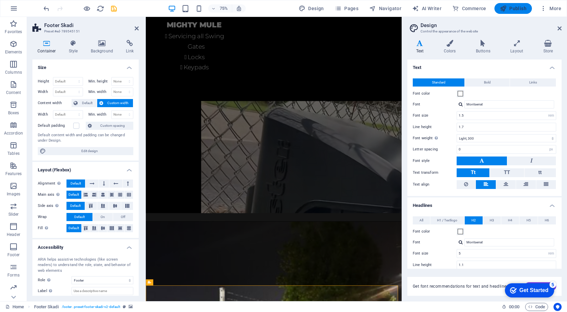
click at [0, 0] on span "Publish" at bounding box center [0, 0] width 0 height 0
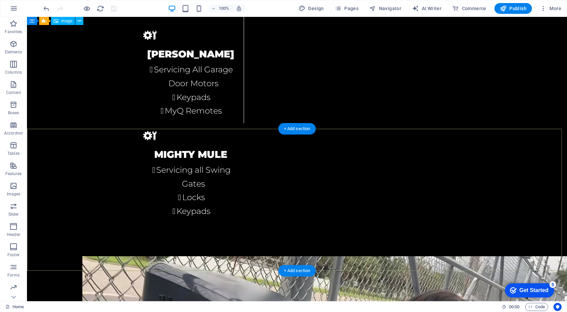
scroll to position [1701, 0]
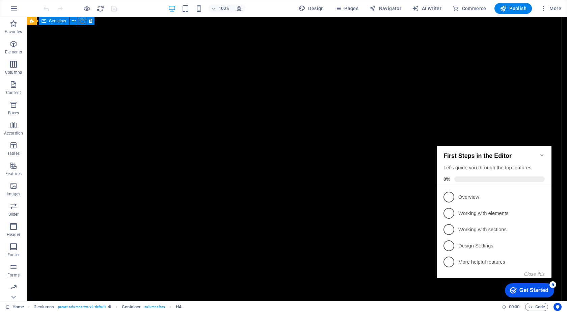
scroll to position [659, 0]
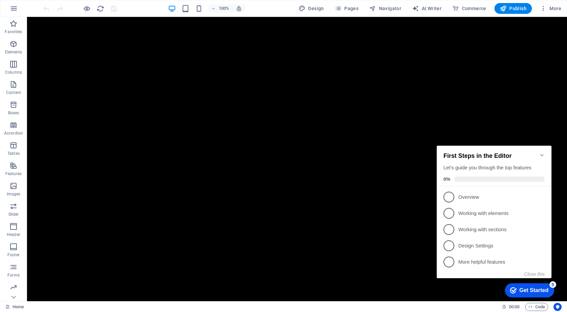
click at [542, 154] on icon "Minimize checklist" at bounding box center [541, 155] width 3 height 2
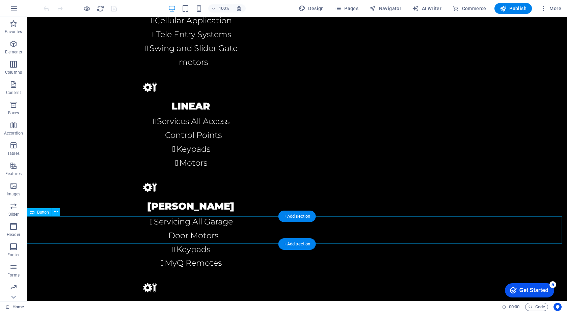
scroll to position [1604, 0]
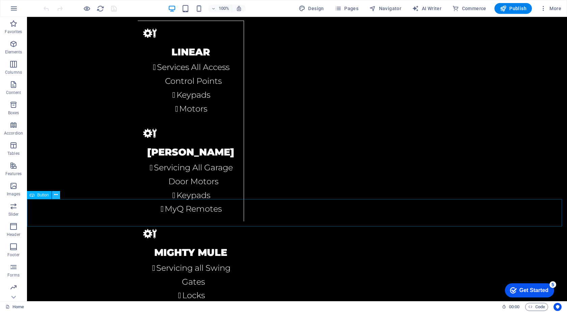
click at [55, 195] on icon at bounding box center [56, 194] width 4 height 7
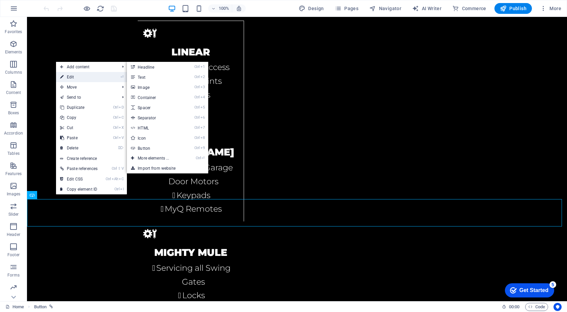
click at [81, 76] on link "⏎ Edit" at bounding box center [79, 77] width 46 height 10
click at [81, 76] on div "Drag here to replace the existing content. Press “Ctrl” if you want to create a…" at bounding box center [297, 159] width 540 height 284
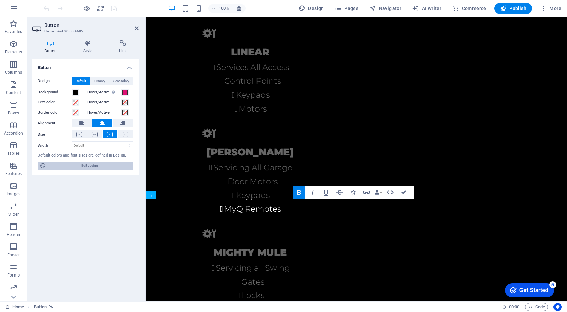
click at [80, 166] on span "Edit design" at bounding box center [89, 165] width 83 height 8
select select "rem"
select select "px"
select select "300"
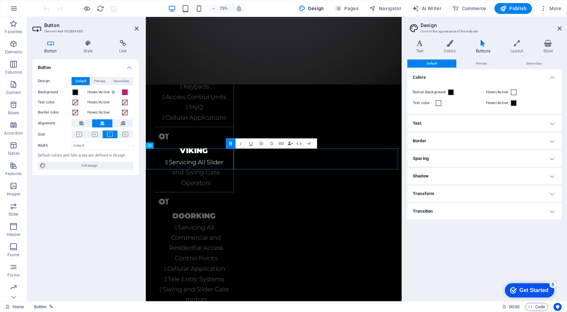
scroll to position [2052, 0]
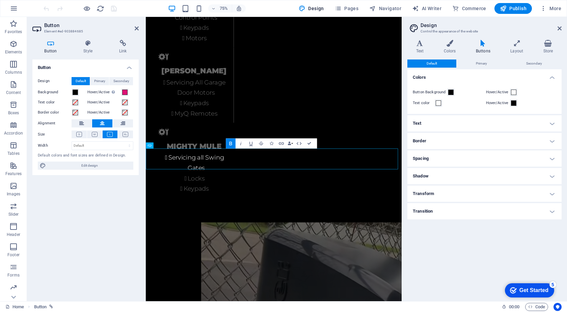
click at [532, 122] on h4 "Text" at bounding box center [484, 123] width 154 height 16
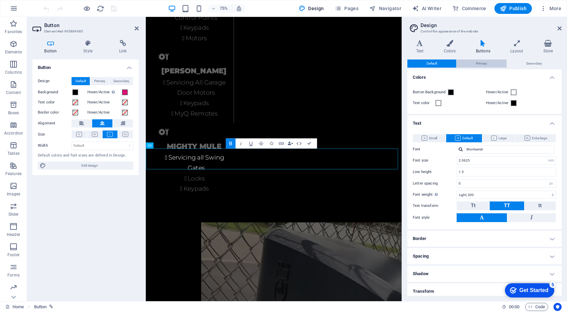
click at [475, 65] on button "Primary" at bounding box center [482, 63] width 50 height 8
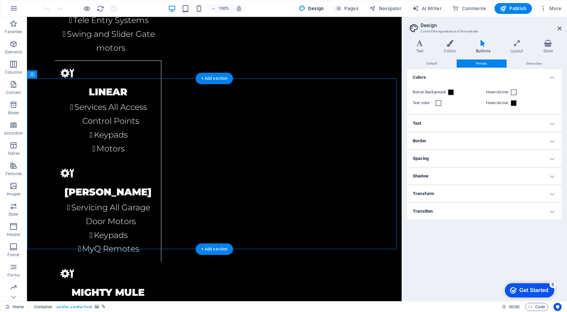
scroll to position [1586, 0]
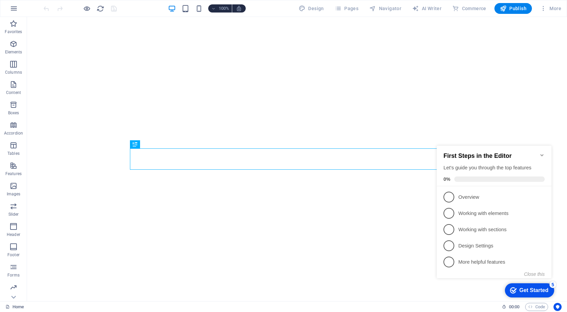
click at [541, 152] on icon "Minimize checklist" at bounding box center [541, 154] width 5 height 5
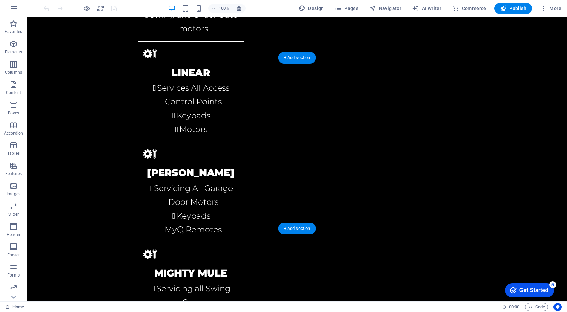
scroll to position [1570, 0]
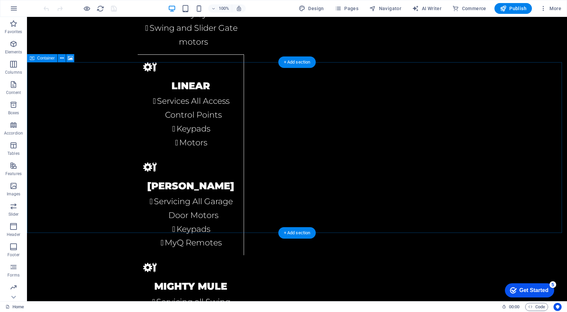
click at [62, 57] on icon at bounding box center [62, 58] width 4 height 7
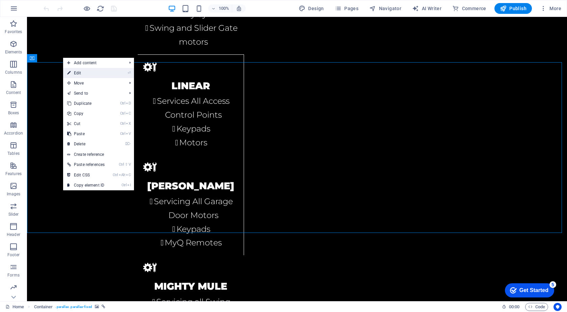
click at [82, 71] on link "⏎ Edit" at bounding box center [86, 73] width 46 height 10
select select "vh"
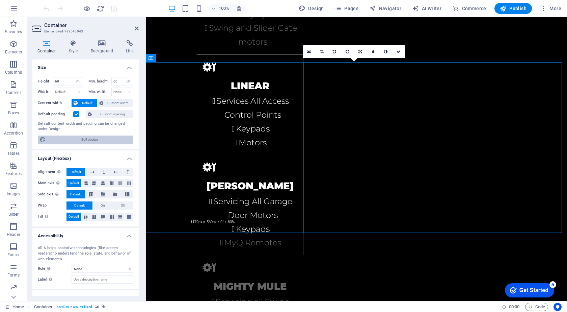
click at [91, 138] on span "Edit design" at bounding box center [89, 139] width 83 height 8
select select "rem"
select select "300"
select select "px"
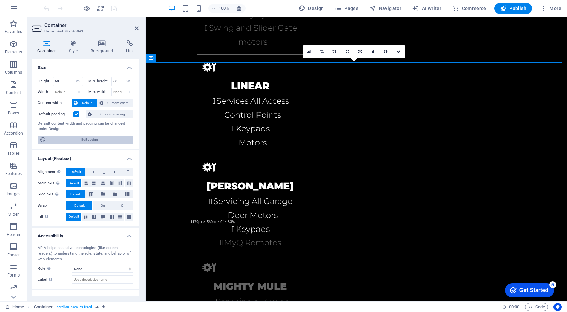
select select "rem"
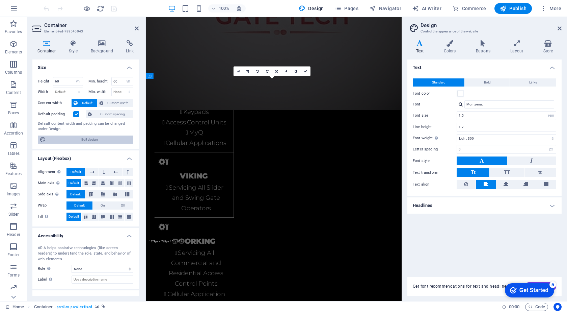
scroll to position [1918, 0]
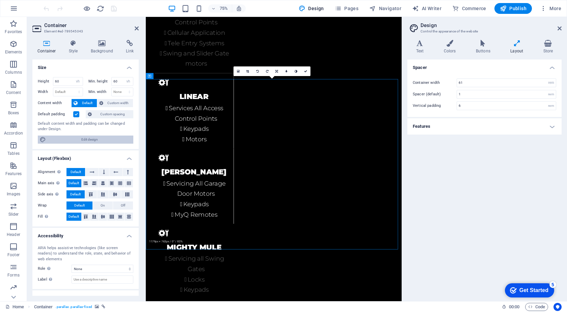
click at [423, 48] on h4 "Text" at bounding box center [421, 47] width 28 height 14
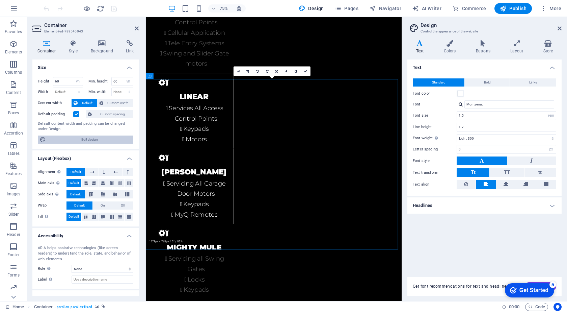
click at [423, 48] on h4 "Text" at bounding box center [421, 47] width 28 height 14
click at [552, 204] on h4 "Headlines" at bounding box center [484, 205] width 154 height 16
click at [551, 206] on h4 "Headlines" at bounding box center [484, 205] width 154 height 16
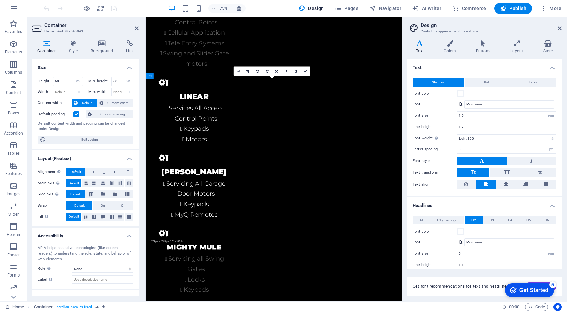
click at [551, 206] on h4 "Headlines" at bounding box center [484, 203] width 154 height 12
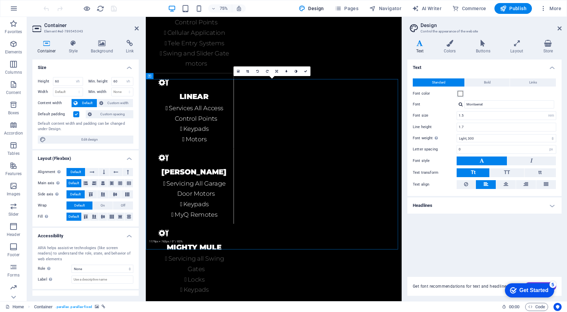
click at [551, 206] on h4 "Headlines" at bounding box center [484, 205] width 154 height 16
click at [550, 206] on h4 "Headlines" at bounding box center [484, 205] width 154 height 16
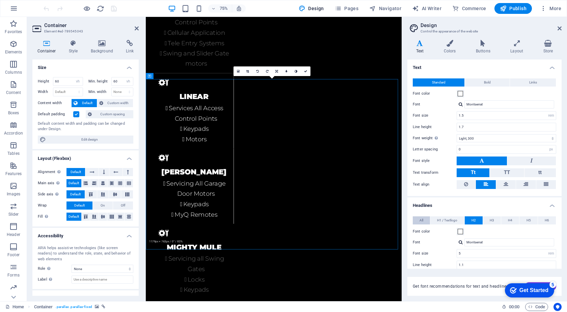
click at [426, 219] on button "All" at bounding box center [421, 220] width 17 height 8
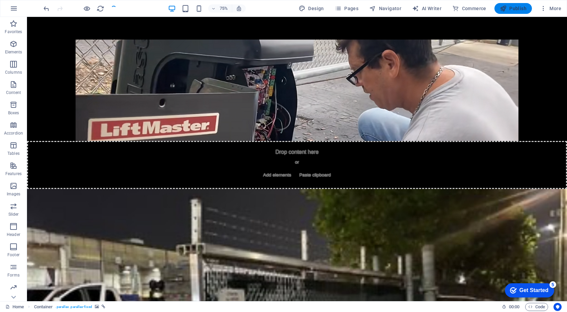
scroll to position [1552, 0]
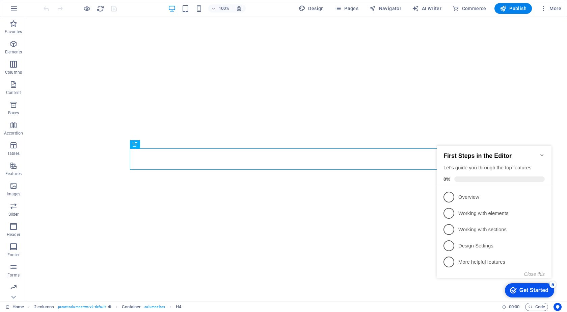
click at [543, 154] on icon "Minimize checklist" at bounding box center [541, 155] width 3 height 2
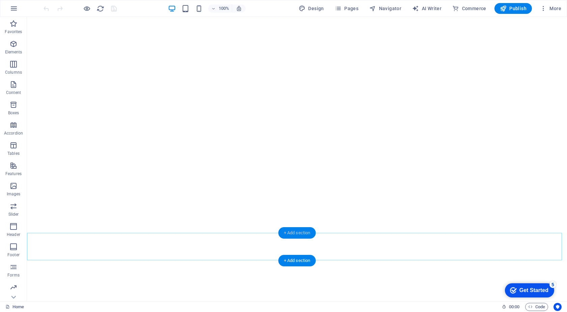
click at [296, 232] on div "+ Add section" at bounding box center [296, 232] width 37 height 11
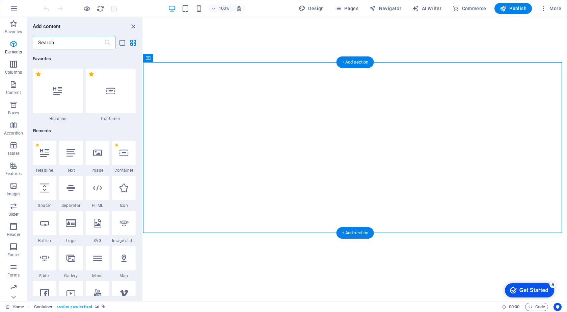
scroll to position [1181, 0]
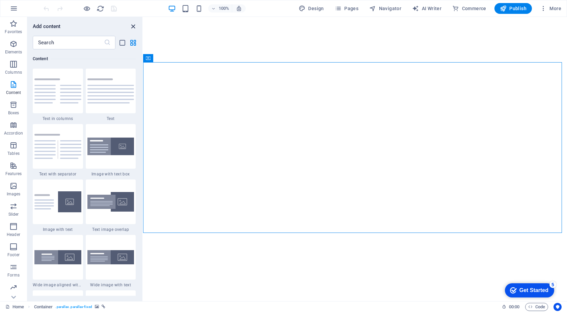
click at [132, 26] on icon "close panel" at bounding box center [133, 27] width 8 height 8
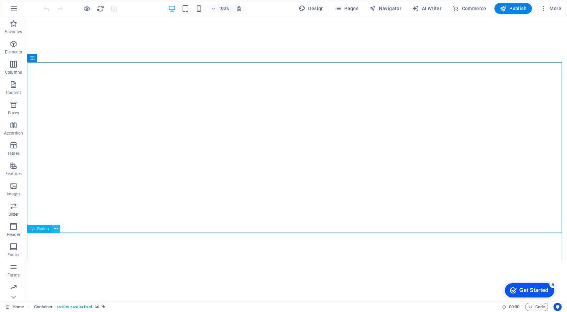
click at [56, 228] on icon at bounding box center [56, 228] width 4 height 7
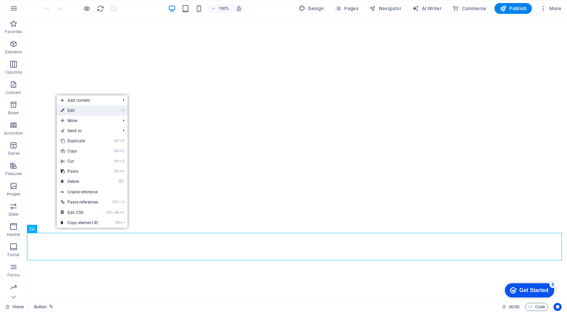
click at [97, 111] on link "⏎ Edit" at bounding box center [80, 110] width 46 height 10
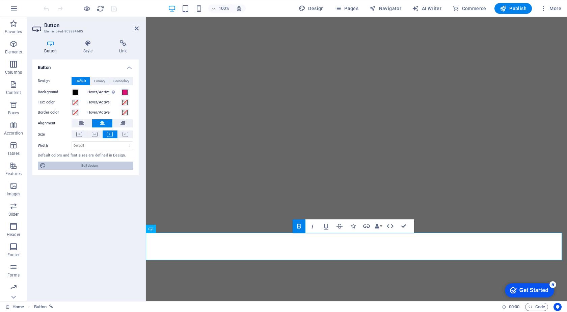
click at [96, 163] on span "Edit design" at bounding box center [89, 165] width 83 height 8
select select "rem"
select select "300"
select select "px"
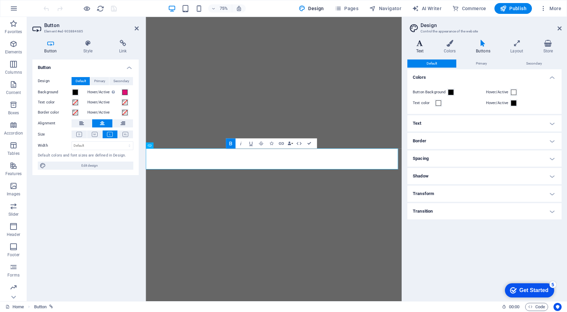
click at [417, 44] on icon at bounding box center [419, 43] width 25 height 7
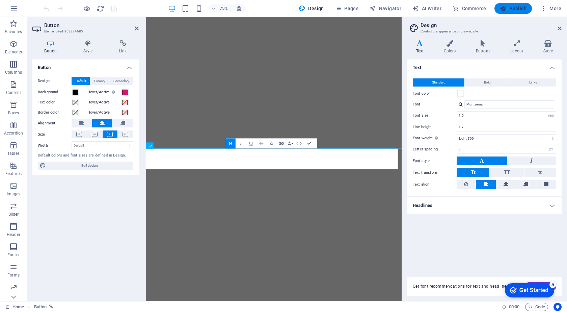
click at [523, 9] on span "Publish" at bounding box center [513, 8] width 27 height 7
